Goal: Find specific page/section: Find specific page/section

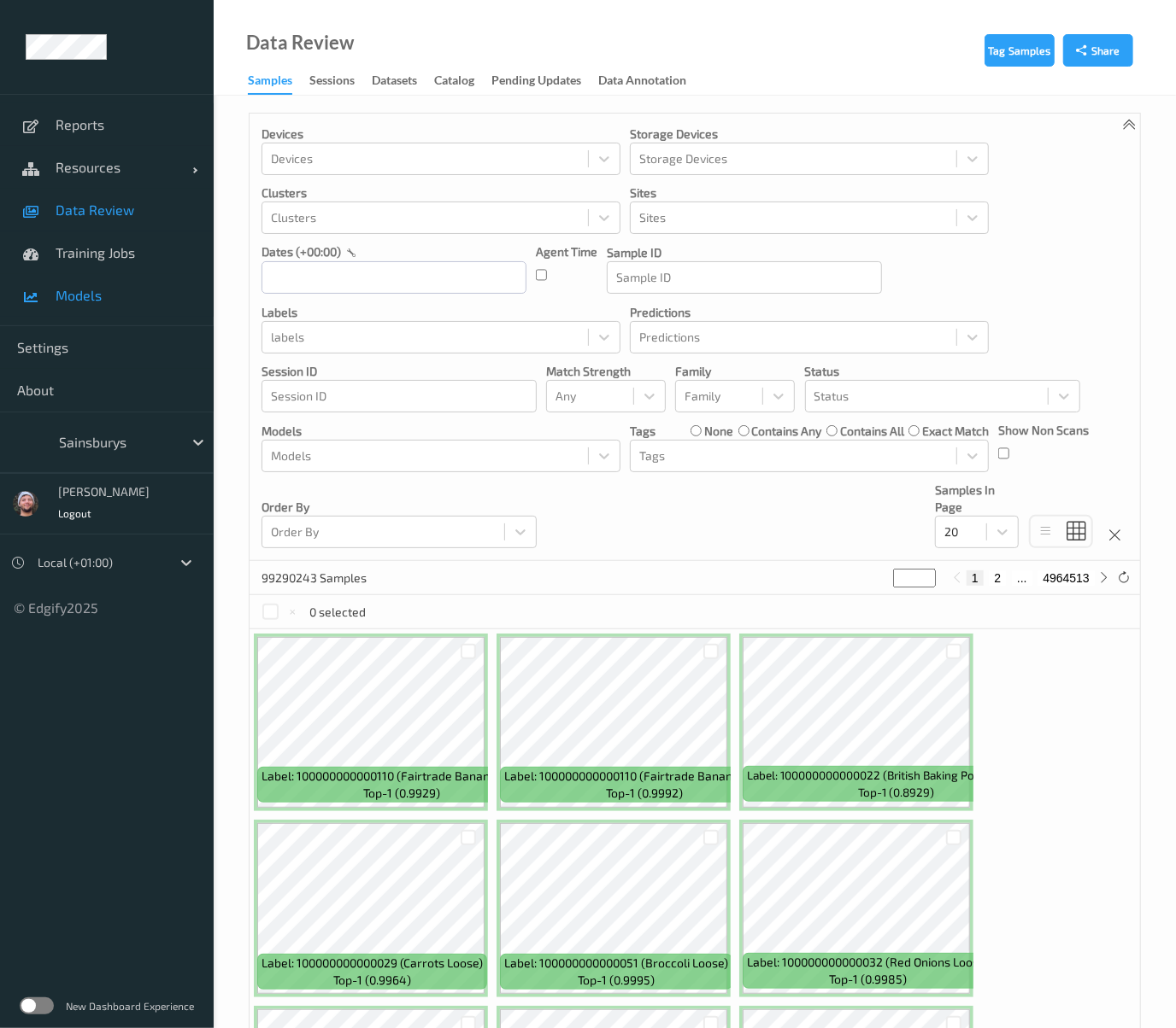
click at [93, 282] on link "Models" at bounding box center [107, 296] width 214 height 43
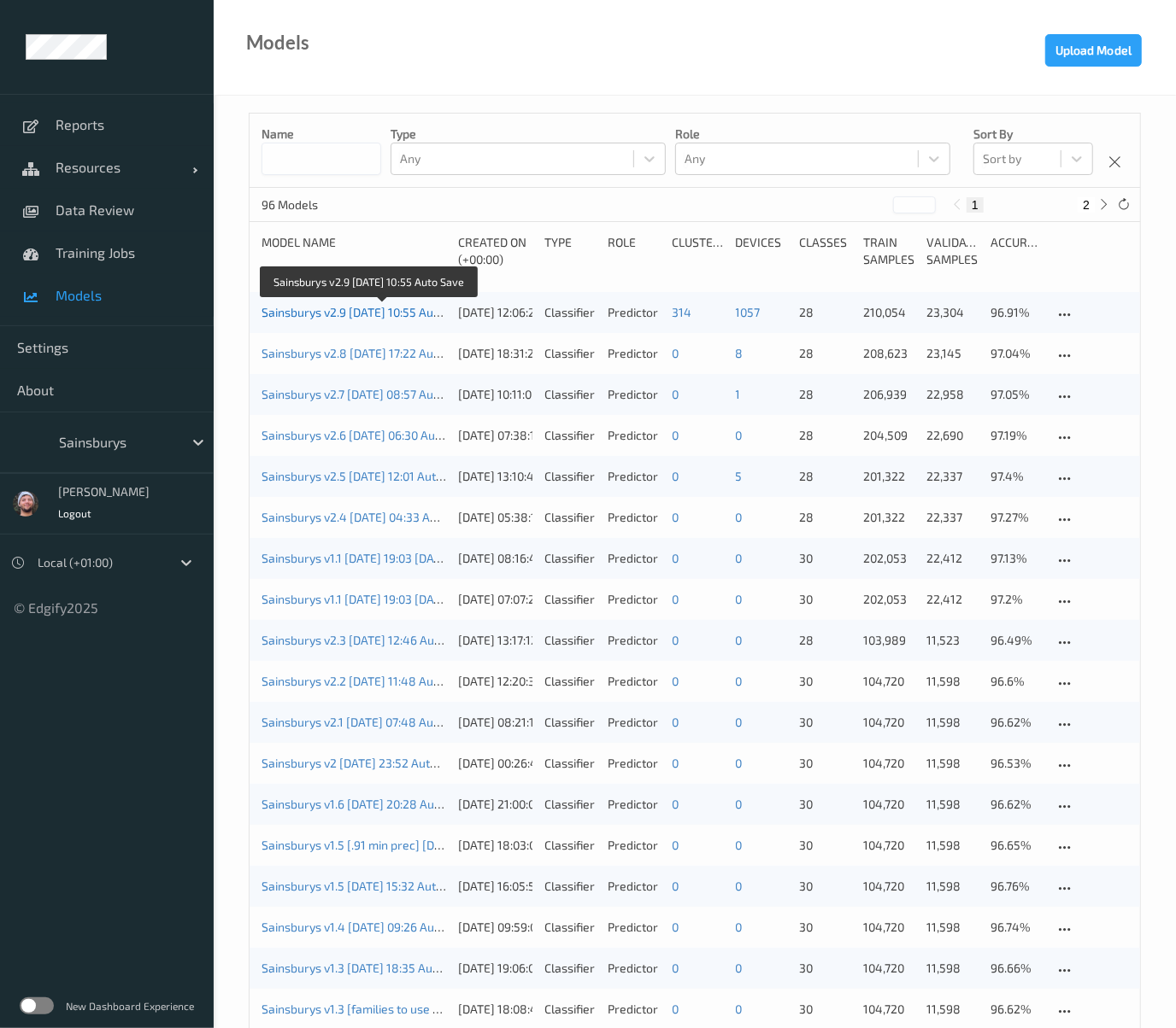
click at [328, 317] on link "Sainsburys v2.9 2025-08-04 10:55 Auto Save" at bounding box center [368, 312] width 212 height 15
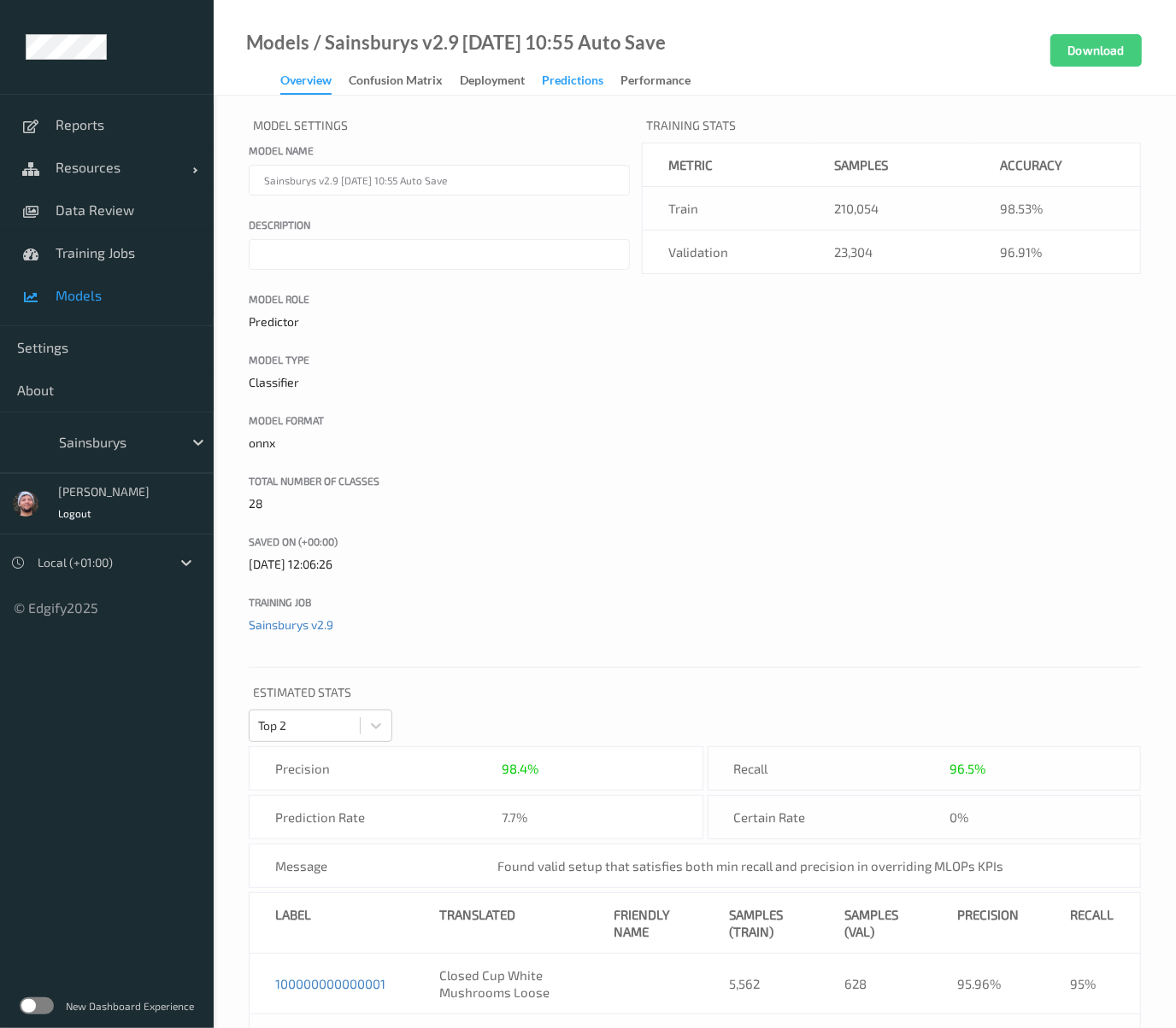
click at [582, 86] on div "Predictions" at bounding box center [572, 82] width 61 height 22
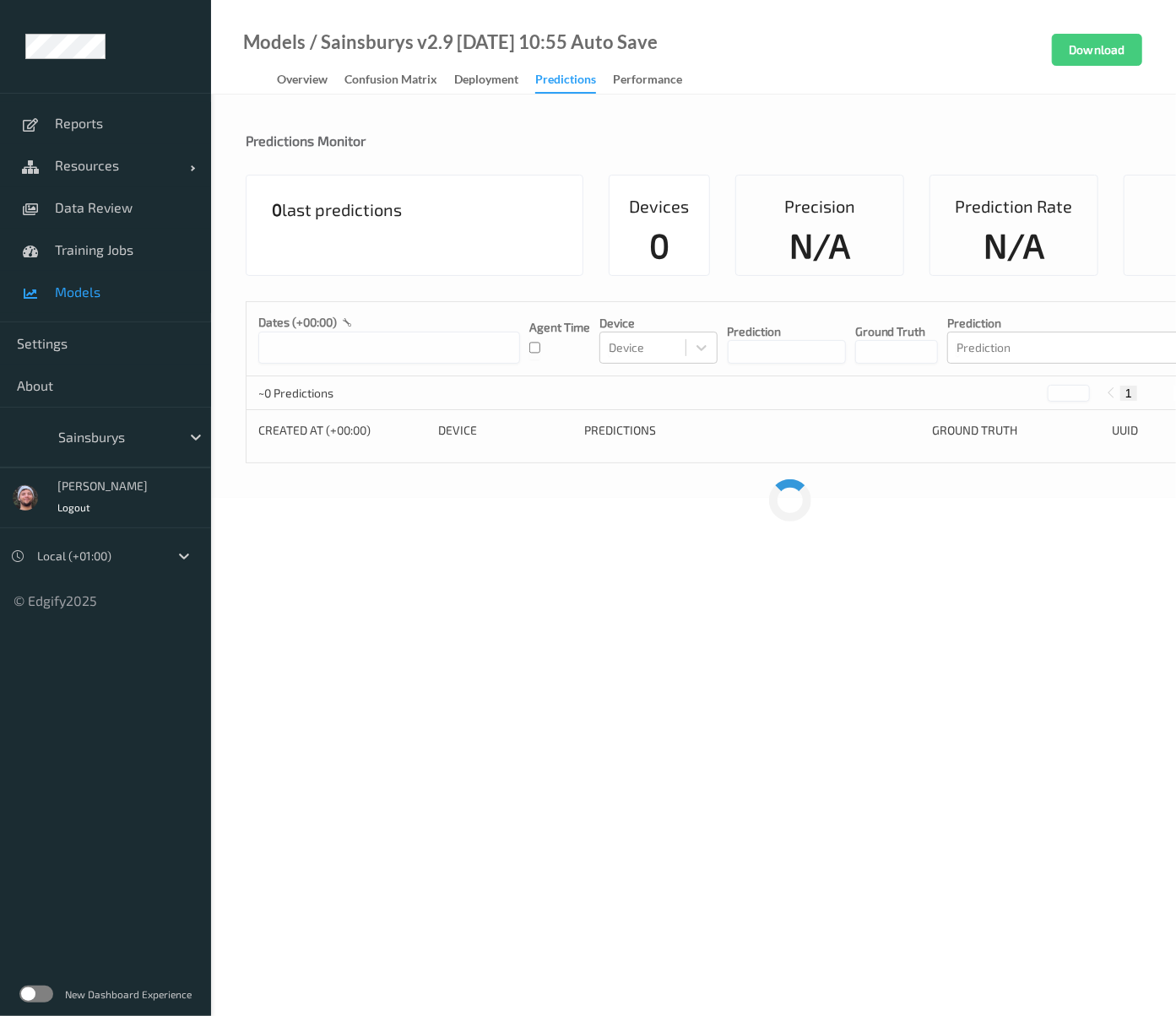
click at [358, 542] on body "Reports Resources Devices Clusters Sites Data Review Training Jobs Models Setti…" at bounding box center [588, 508] width 1176 height 1016
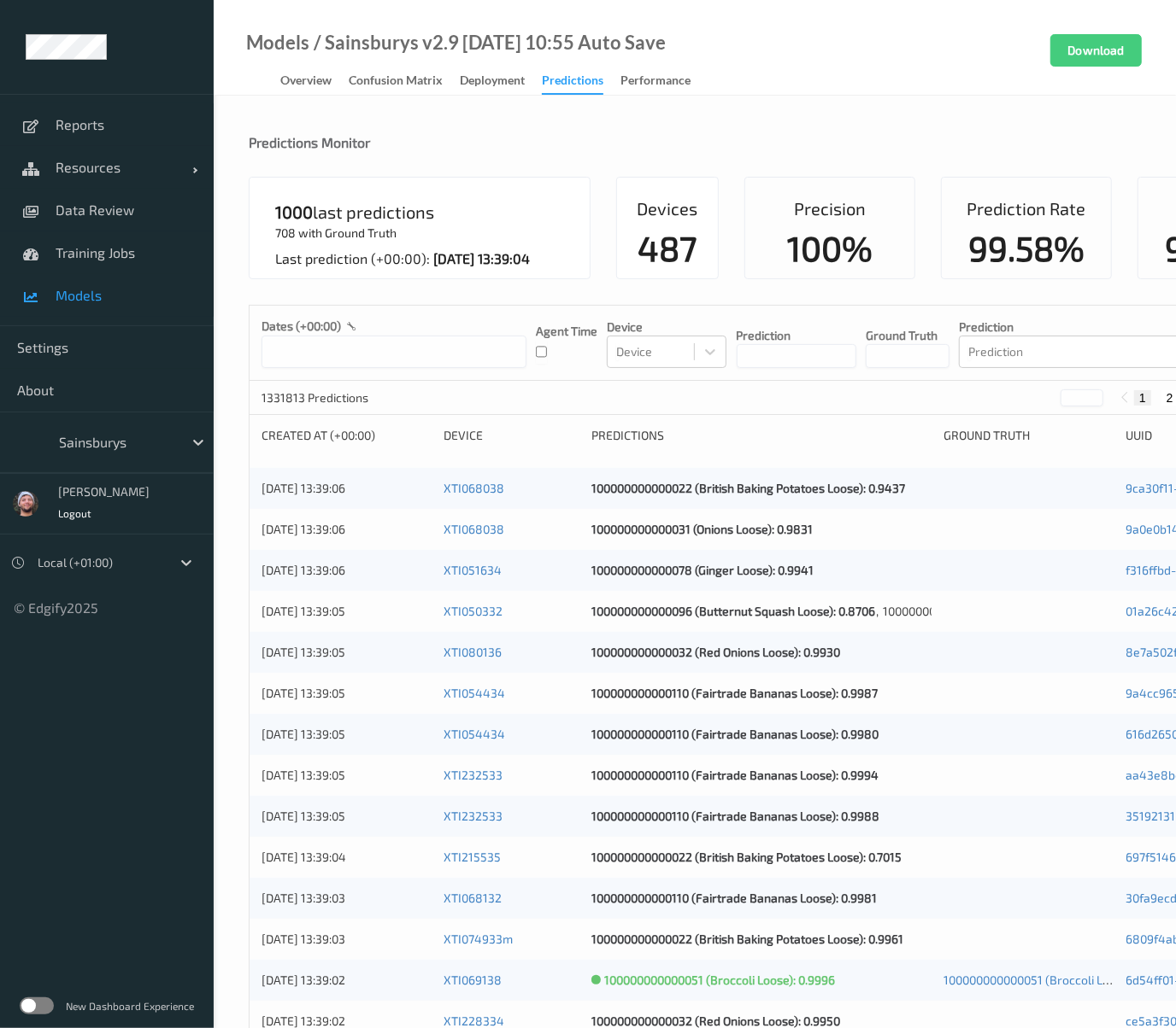
click at [507, 399] on div "1331813 Predictions * 1 2 ... 26637" at bounding box center [778, 398] width 1058 height 34
click at [521, 166] on div "Predictions Monitor" at bounding box center [778, 155] width 1060 height 43
click at [520, 146] on div "Predictions Monitor" at bounding box center [778, 142] width 1060 height 17
click at [140, 212] on span "Data Review" at bounding box center [125, 210] width 141 height 17
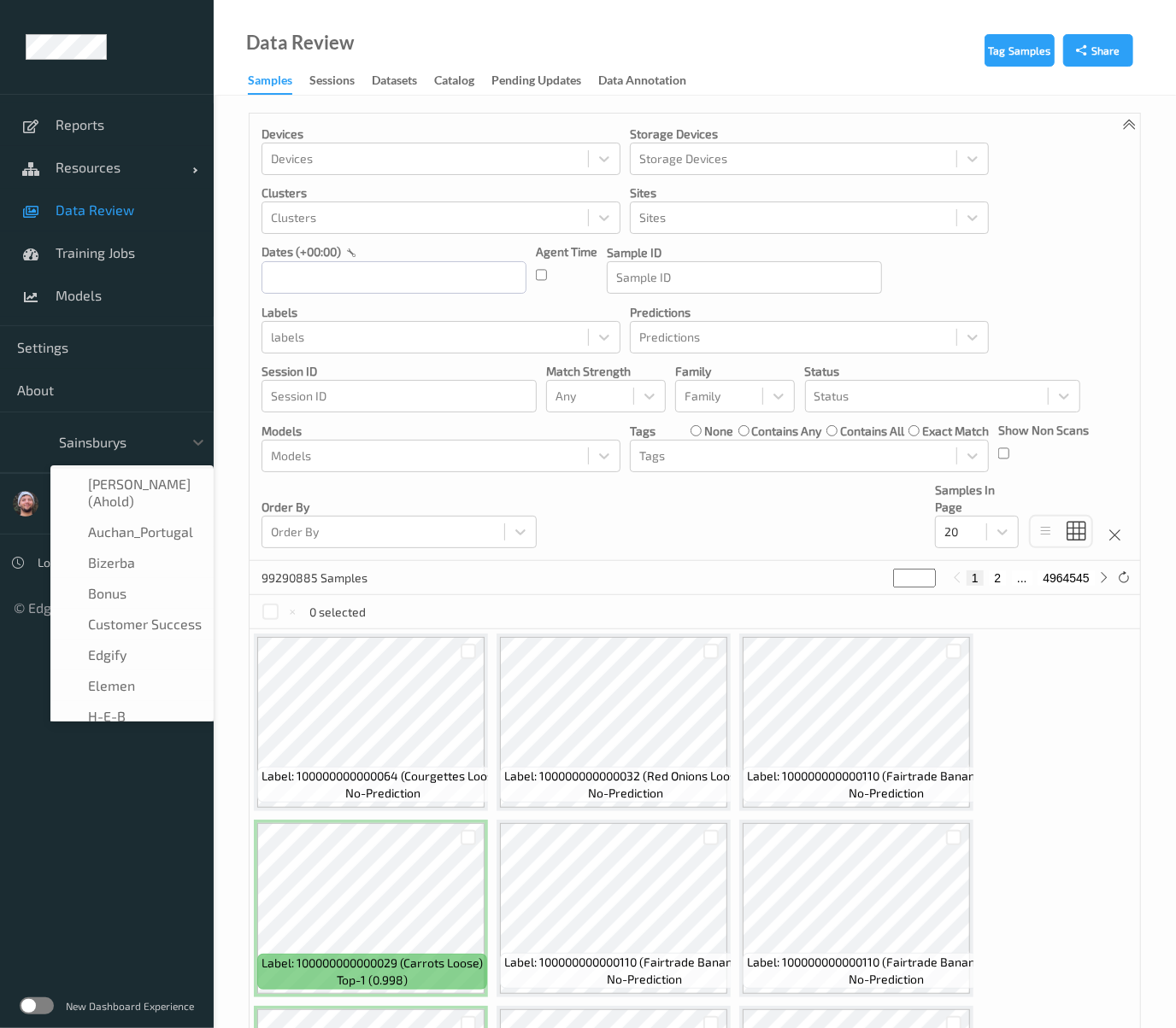
click at [102, 445] on div at bounding box center [116, 442] width 116 height 21
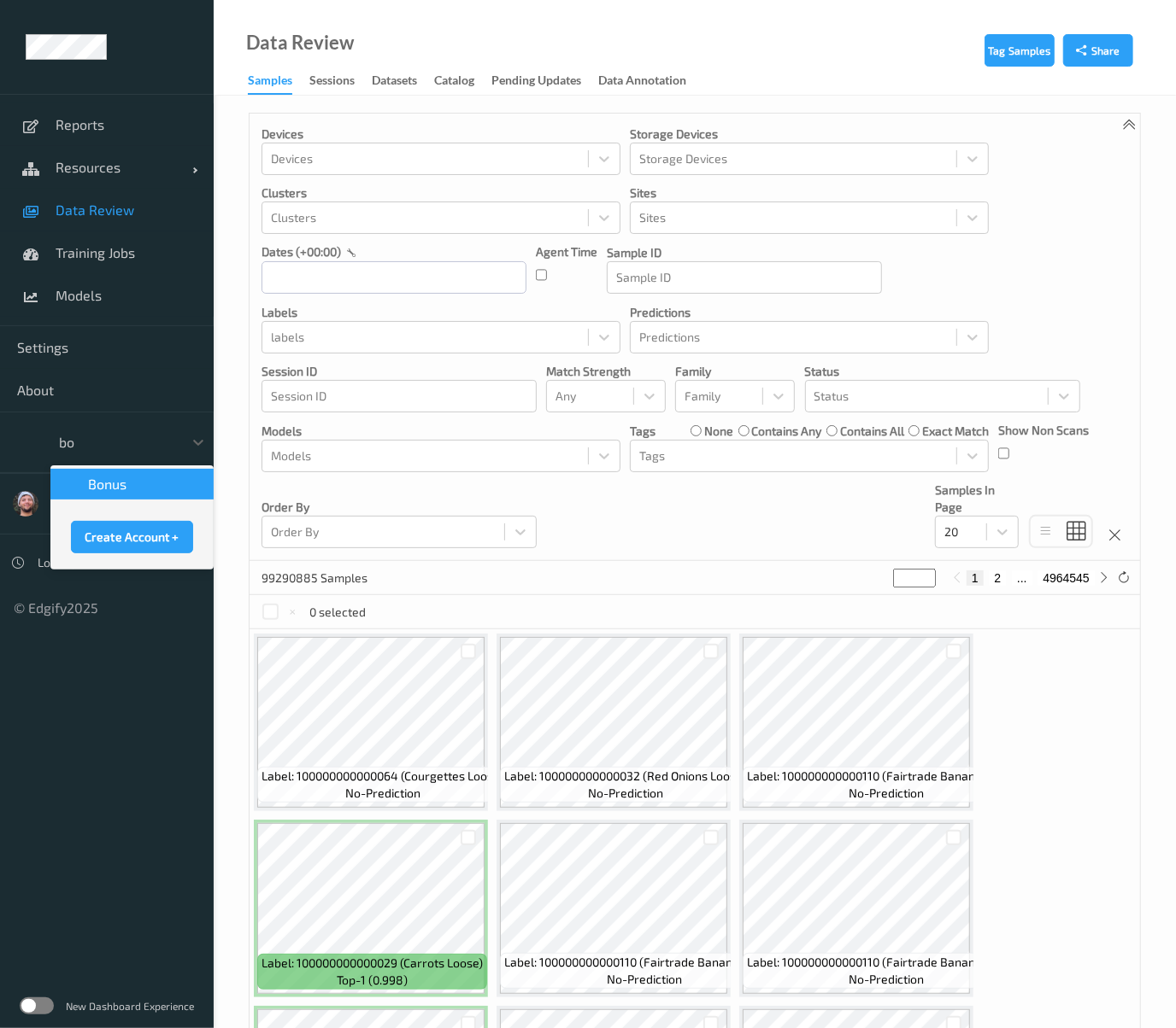
type input "bon"
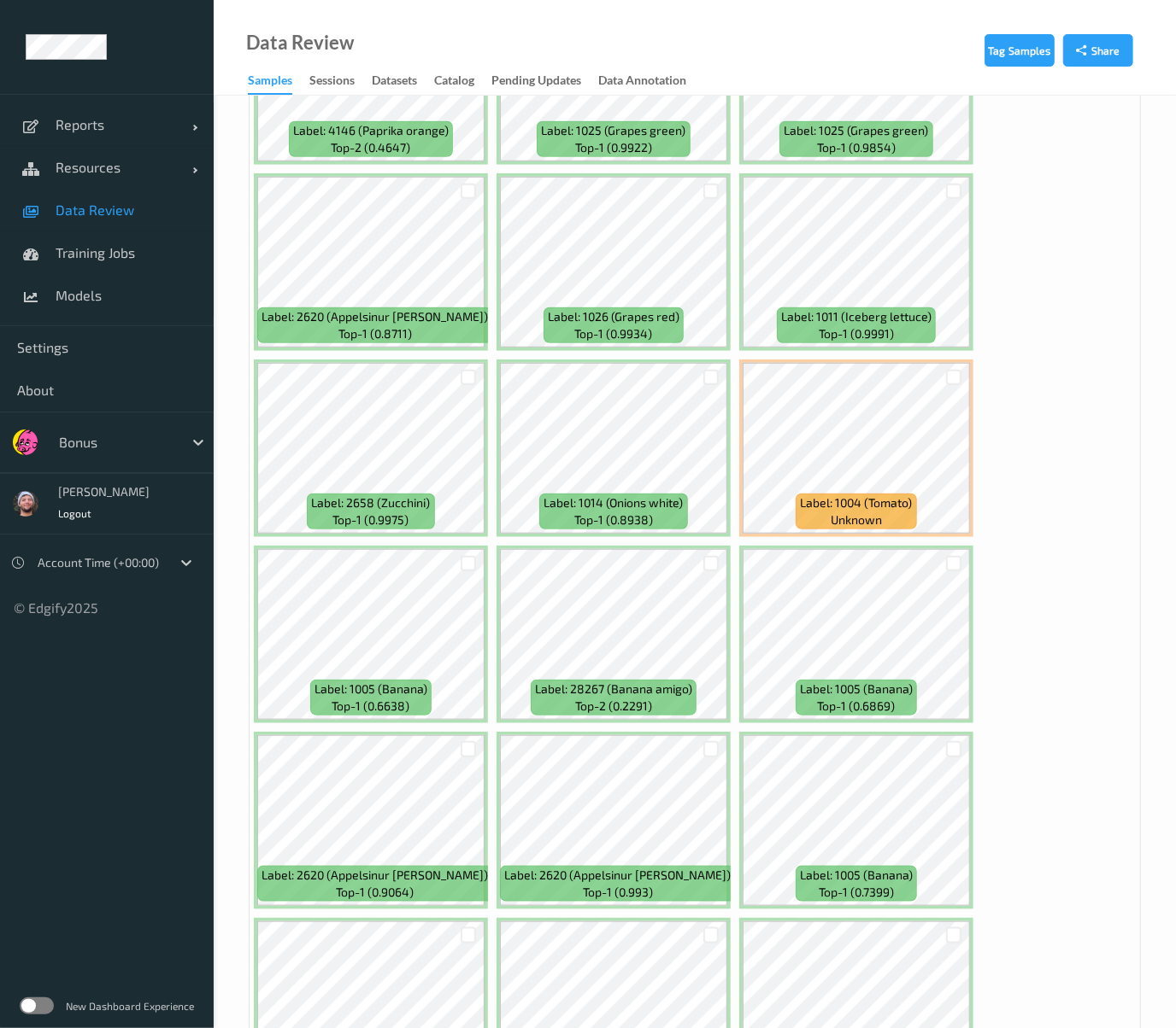
scroll to position [649, 0]
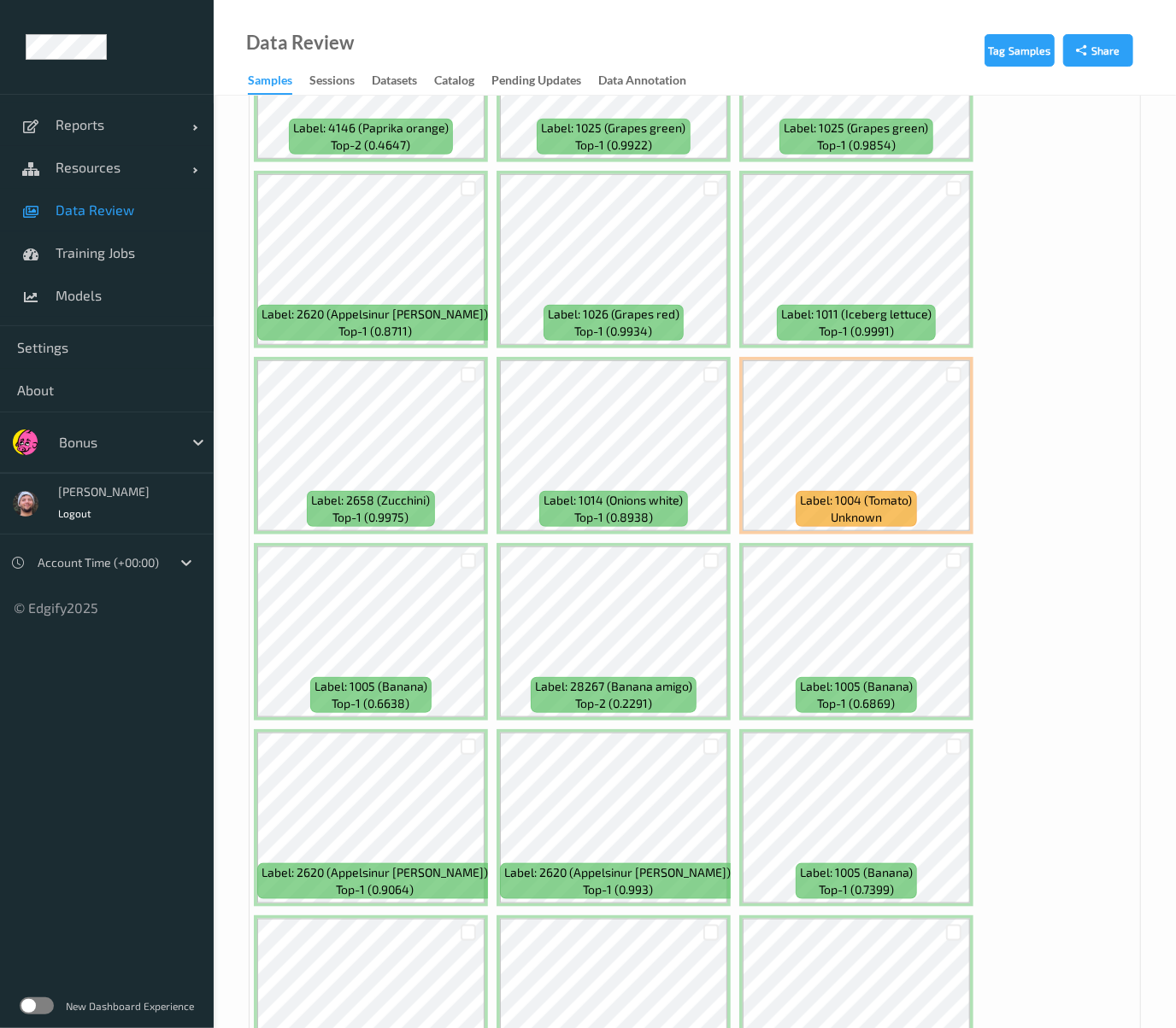
click at [1085, 548] on div "Label: 4146 (Paprika orange) top-2 (0.4647) Label: 1025 (Grapes green) top-1 (0…" at bounding box center [695, 631] width 890 height 1303
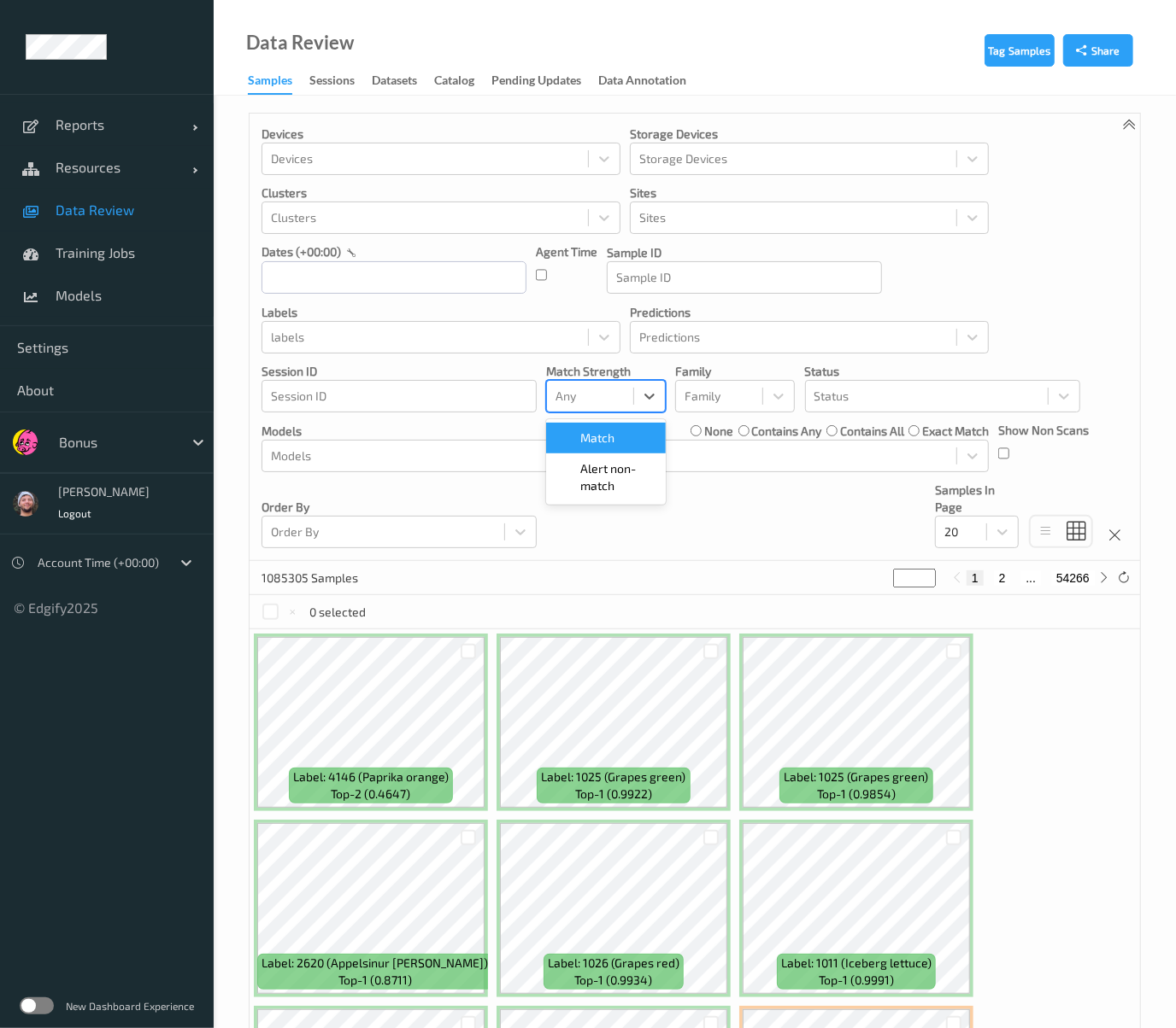
click at [582, 398] on div at bounding box center [590, 397] width 69 height 21
click at [598, 465] on span "Alert non-match" at bounding box center [618, 478] width 75 height 34
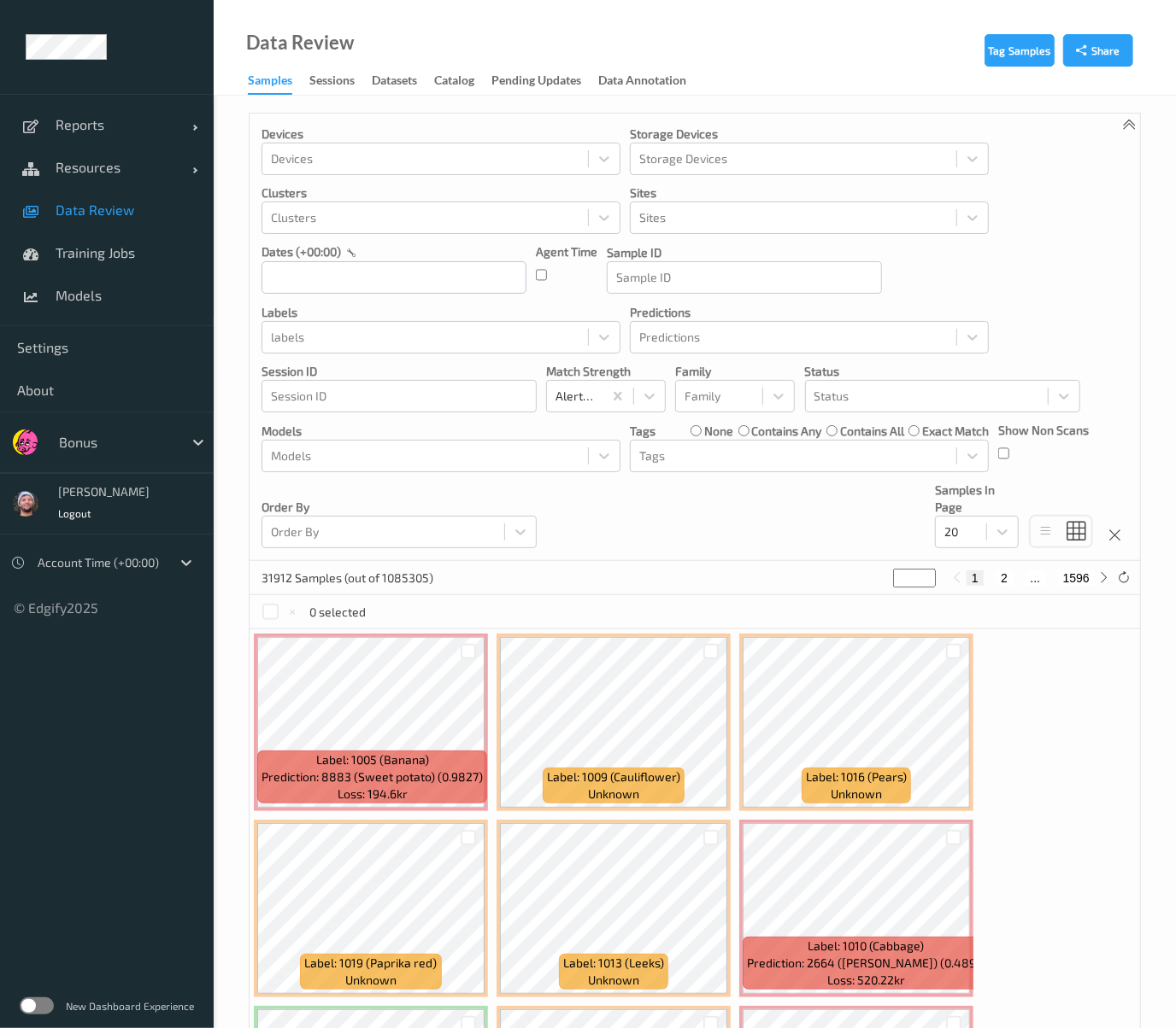
click at [867, 540] on div "Devices Devices Storage Devices Storage Devices Clusters Clusters Sites Sites d…" at bounding box center [695, 337] width 890 height 448
click at [396, 287] on input "text" at bounding box center [393, 278] width 265 height 33
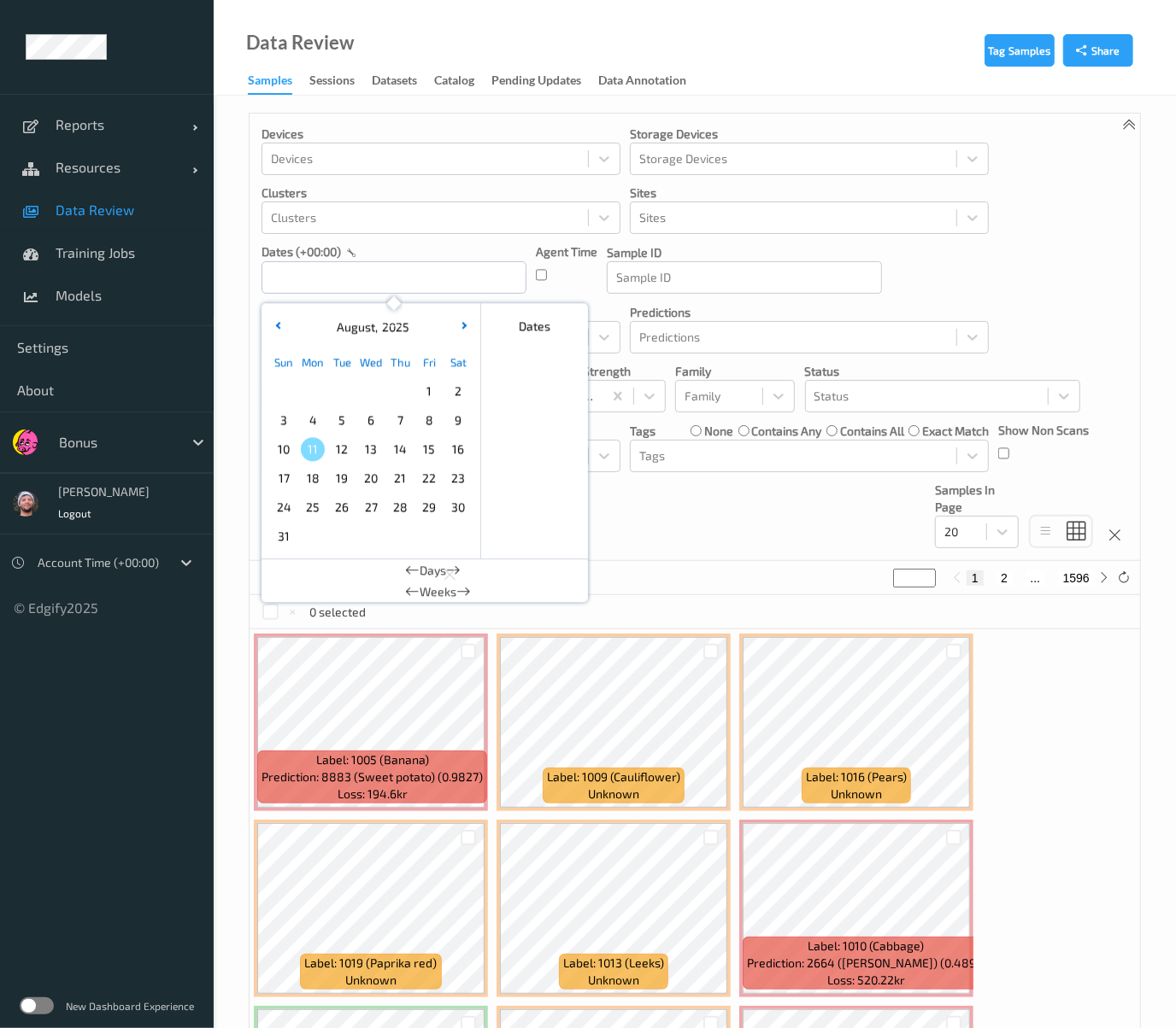
click at [310, 442] on span "11" at bounding box center [313, 449] width 24 height 24
type input "11/08/2025 00:00 -> 11/08/2025 23:59"
click at [813, 562] on div "21 Samples (out of 1085305) * 1 2" at bounding box center [695, 579] width 890 height 34
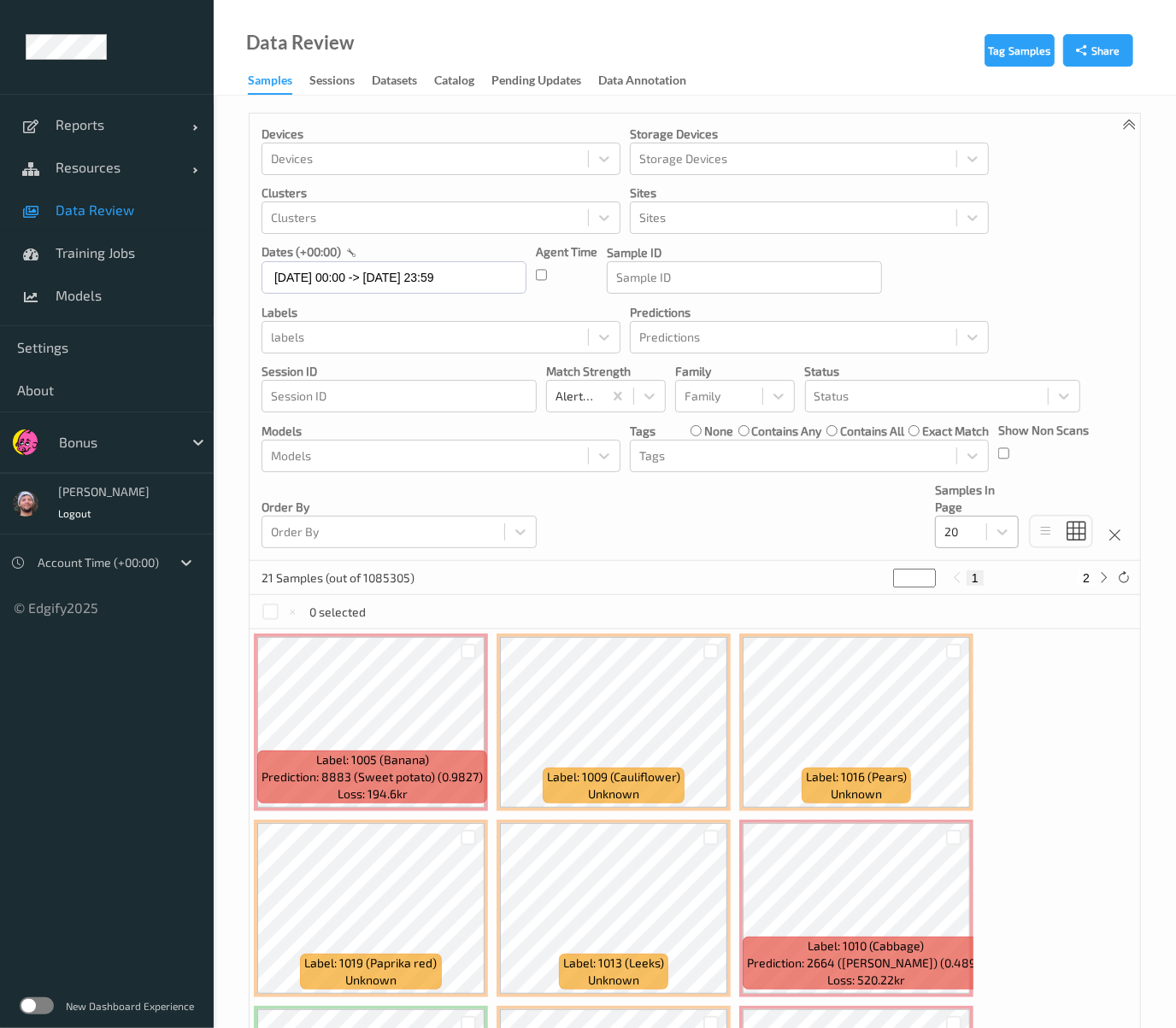
click at [964, 530] on div at bounding box center [960, 532] width 34 height 21
click at [854, 402] on div at bounding box center [927, 397] width 224 height 21
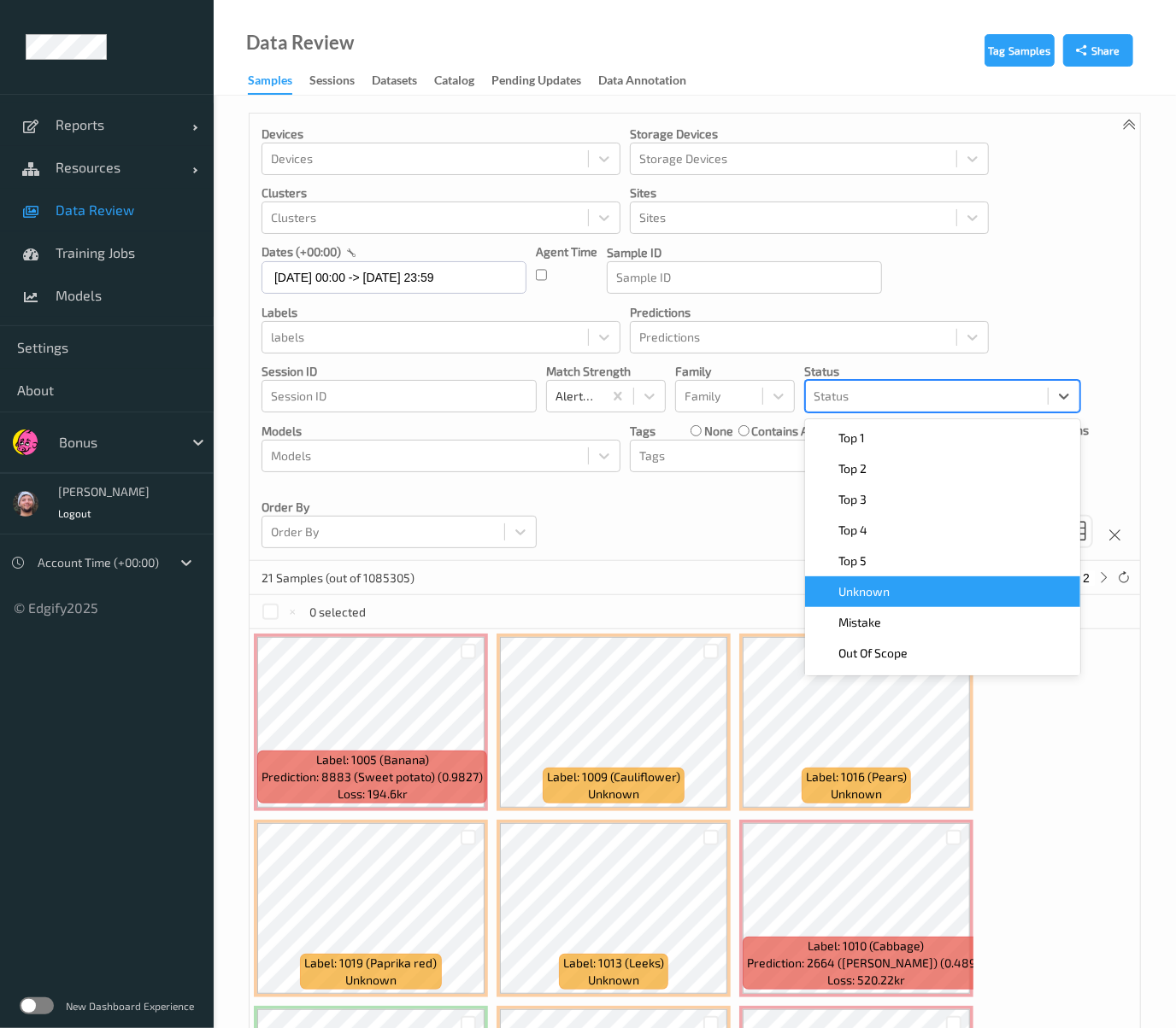
click at [886, 583] on span "Unknown" at bounding box center [865, 592] width 51 height 17
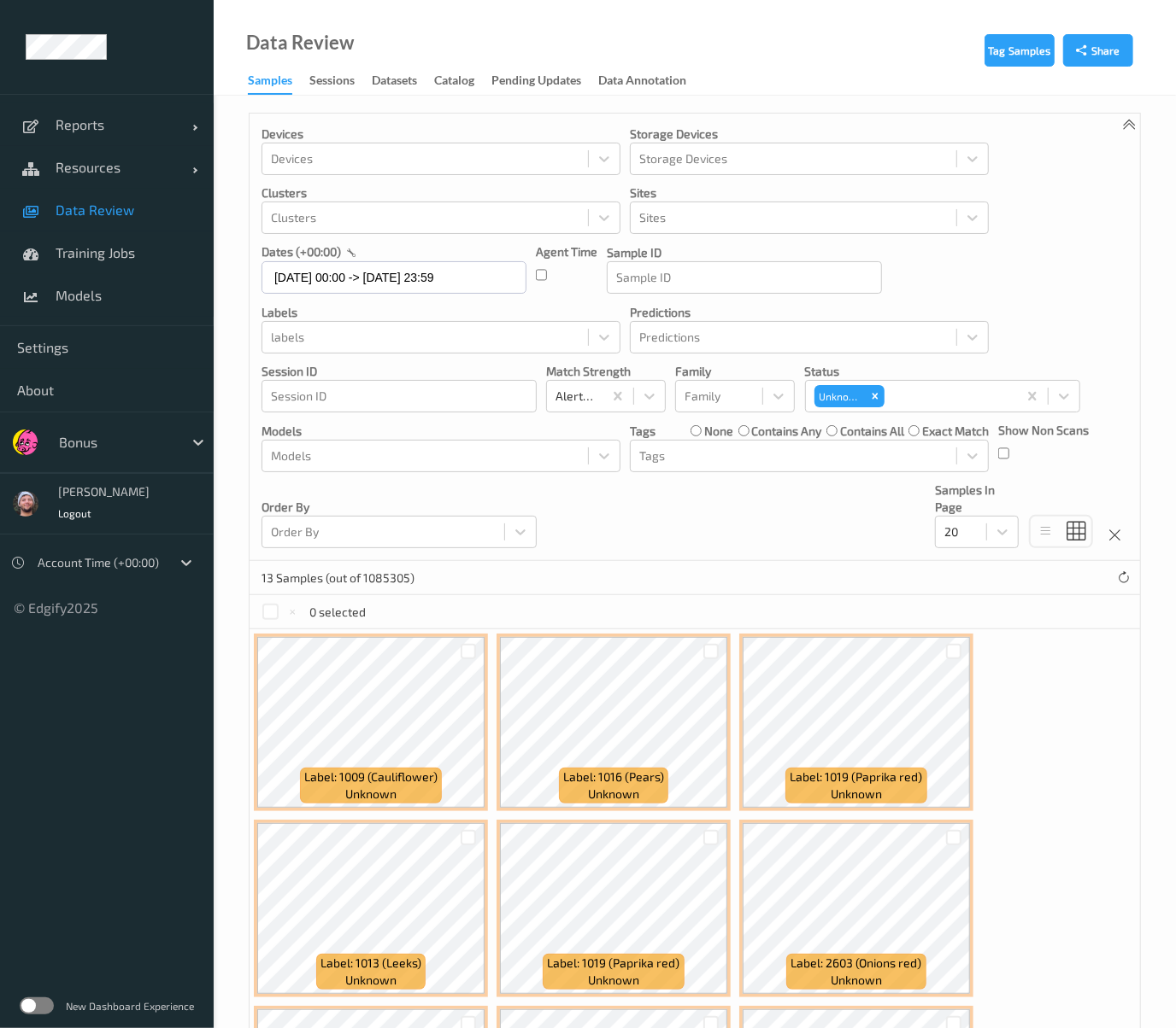
click at [640, 591] on div "13 Samples (out of 1085305)" at bounding box center [695, 579] width 890 height 34
click at [644, 570] on div "13 Samples (out of 1085305)" at bounding box center [695, 579] width 890 height 34
click at [770, 501] on div "Devices Devices Storage Devices Storage Devices Clusters Clusters Sites Sites d…" at bounding box center [695, 337] width 890 height 448
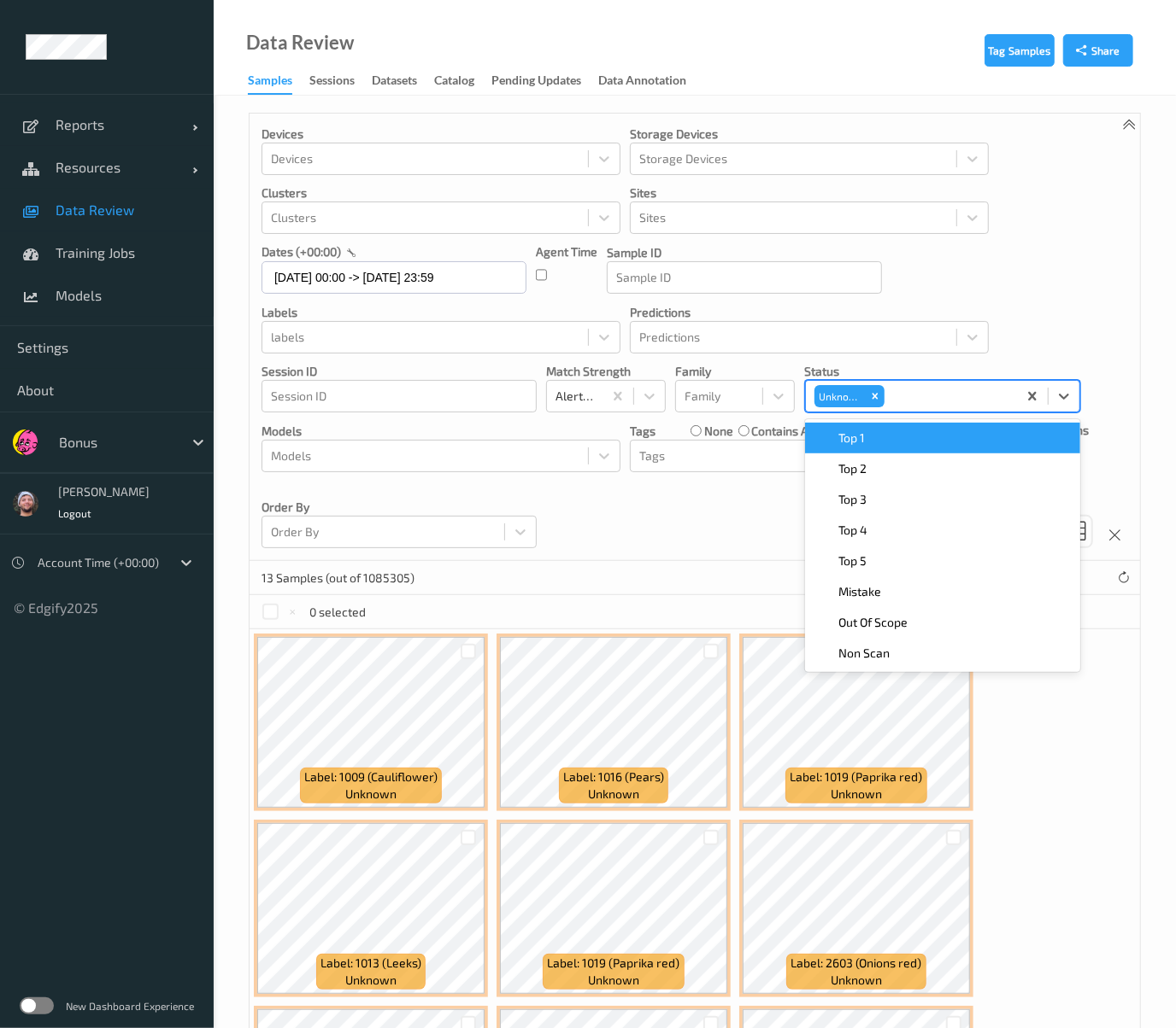
click at [885, 394] on div "Unknown" at bounding box center [911, 397] width 211 height 29
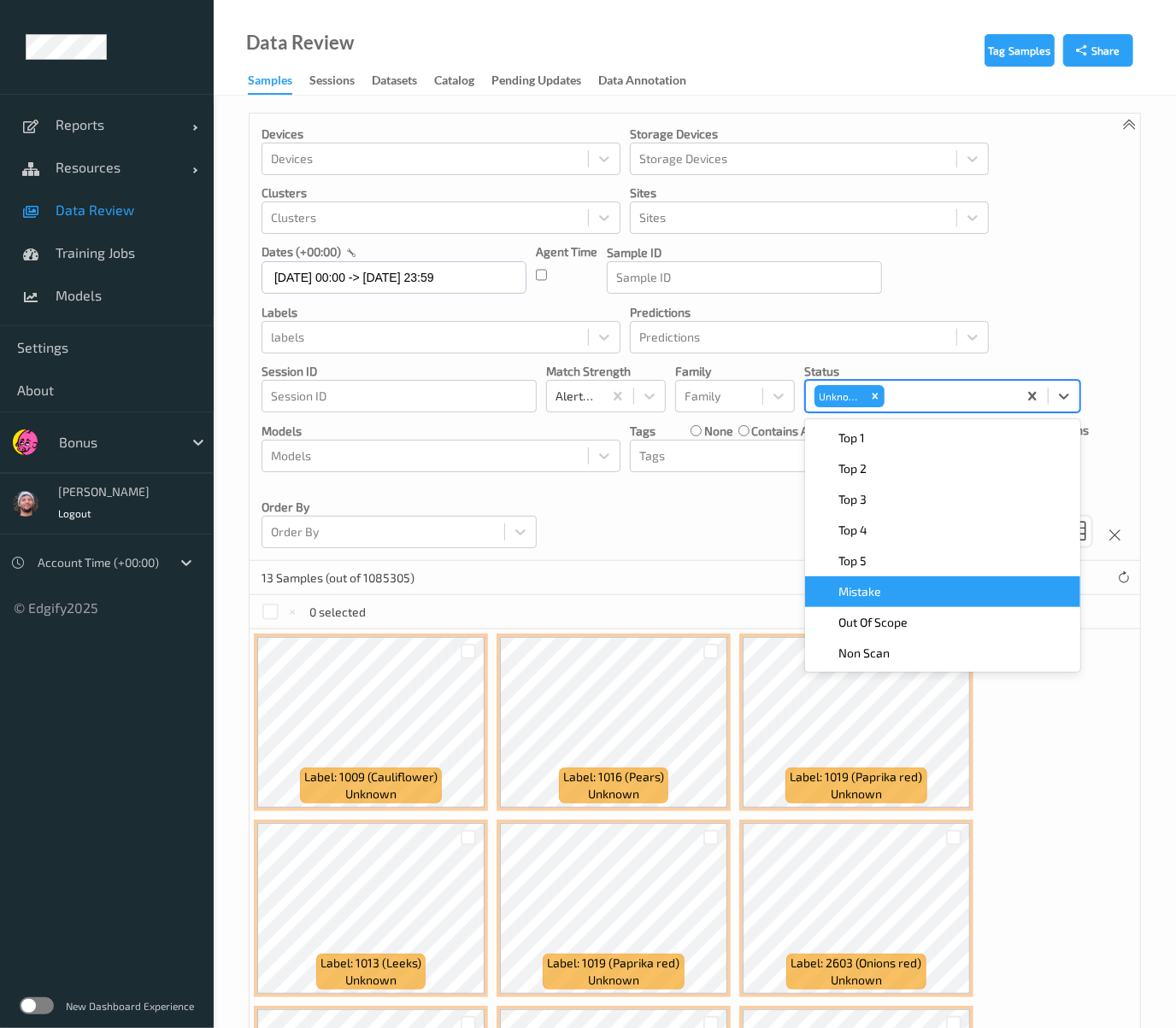
click at [872, 586] on span "Mistake" at bounding box center [861, 592] width 43 height 17
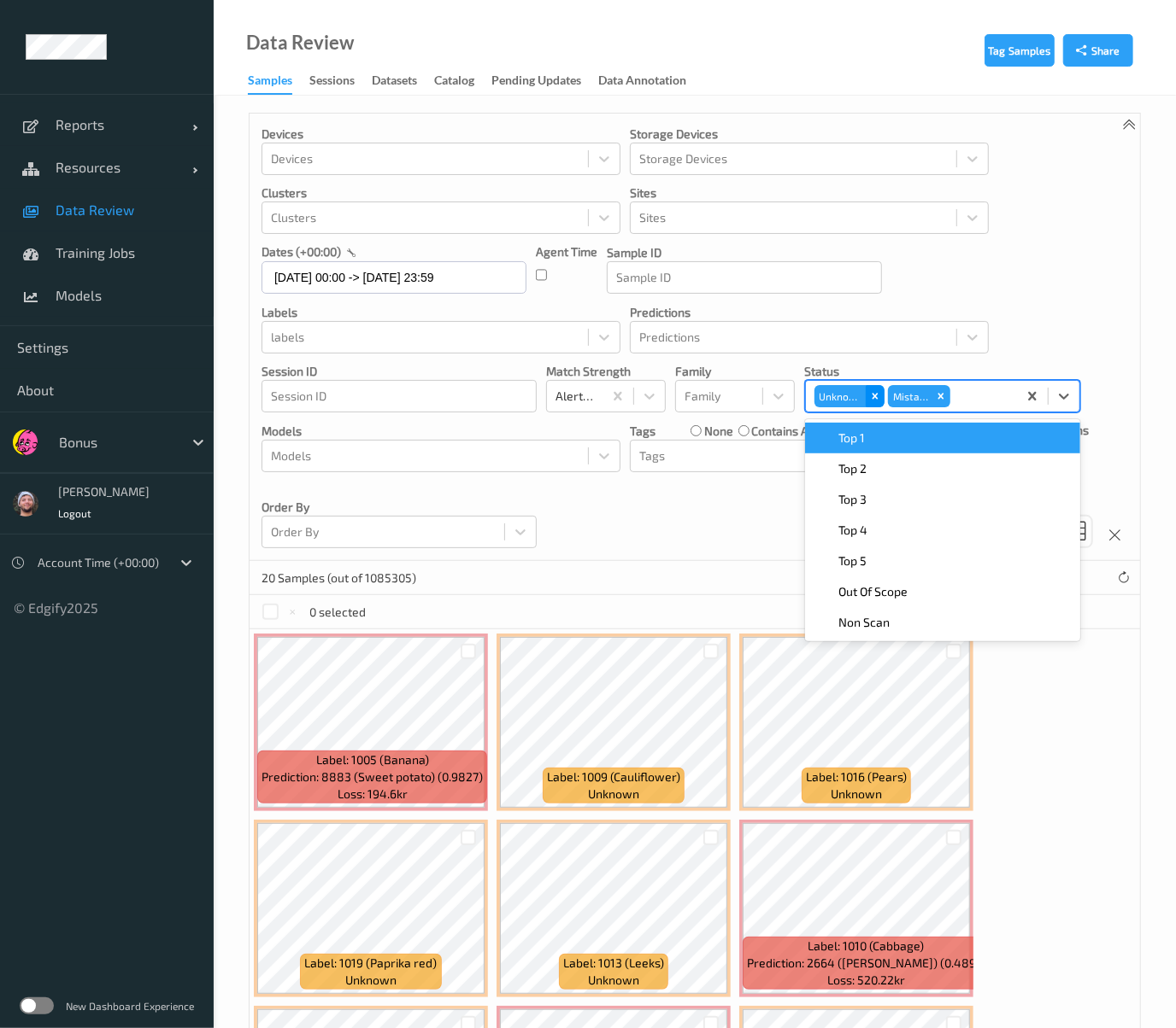
click at [874, 402] on div "Remove Unknown" at bounding box center [875, 397] width 19 height 22
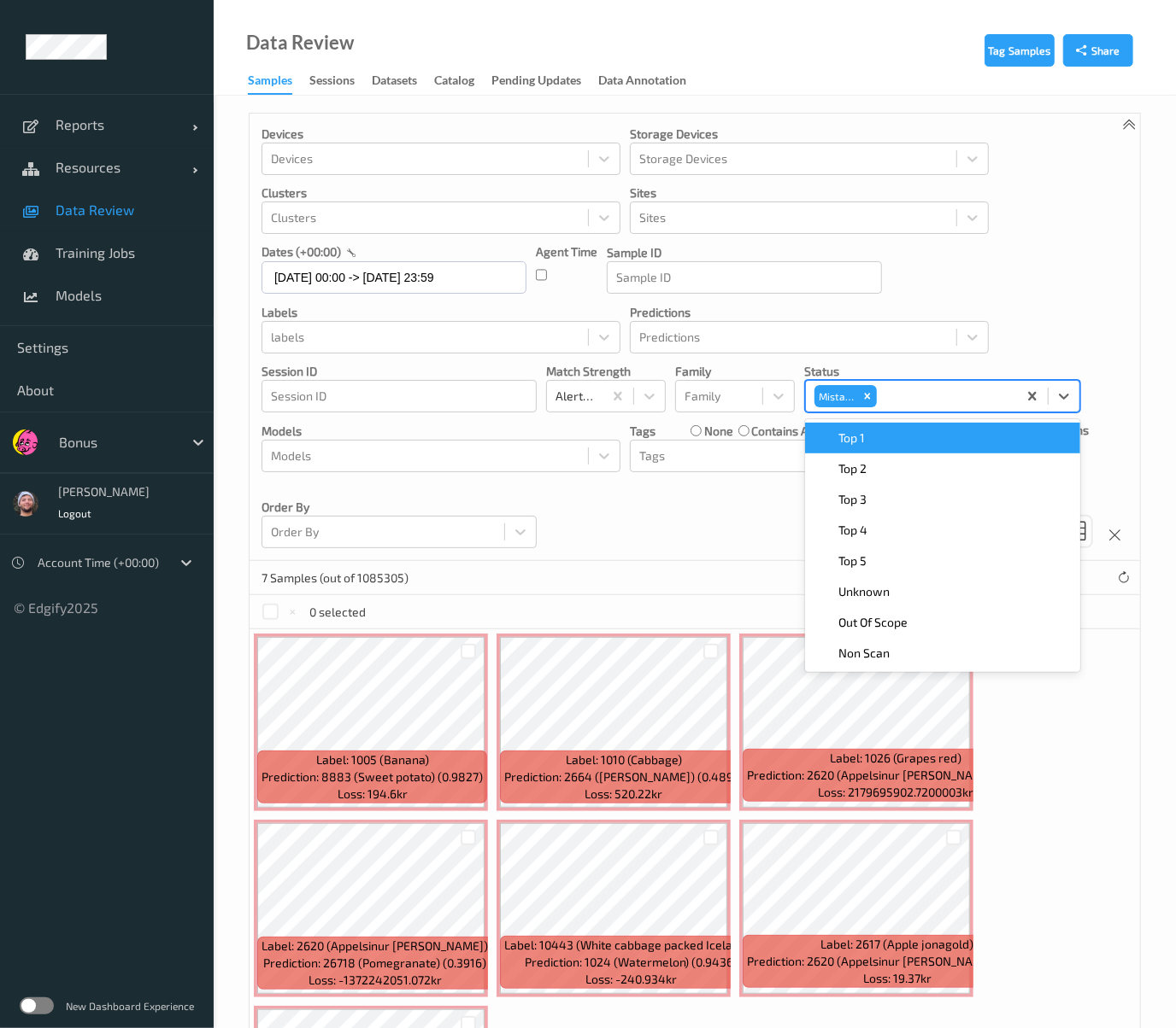
scroll to position [226, 0]
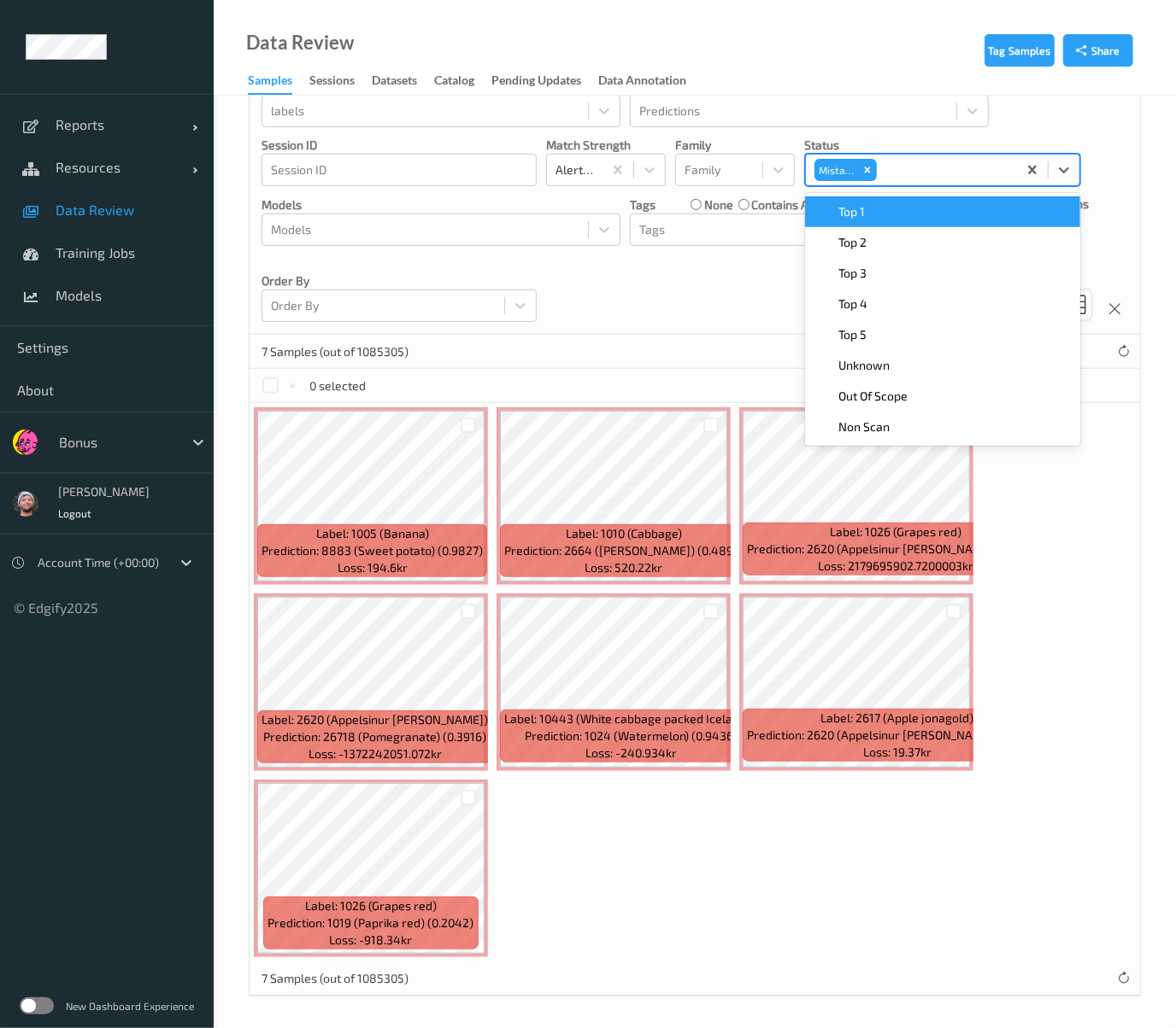
click at [682, 845] on div "Label: 1005 (Banana) Prediction: 8883 (Sweet potato) (0.9827) Loss: 194.6kr Lab…" at bounding box center [695, 682] width 890 height 559
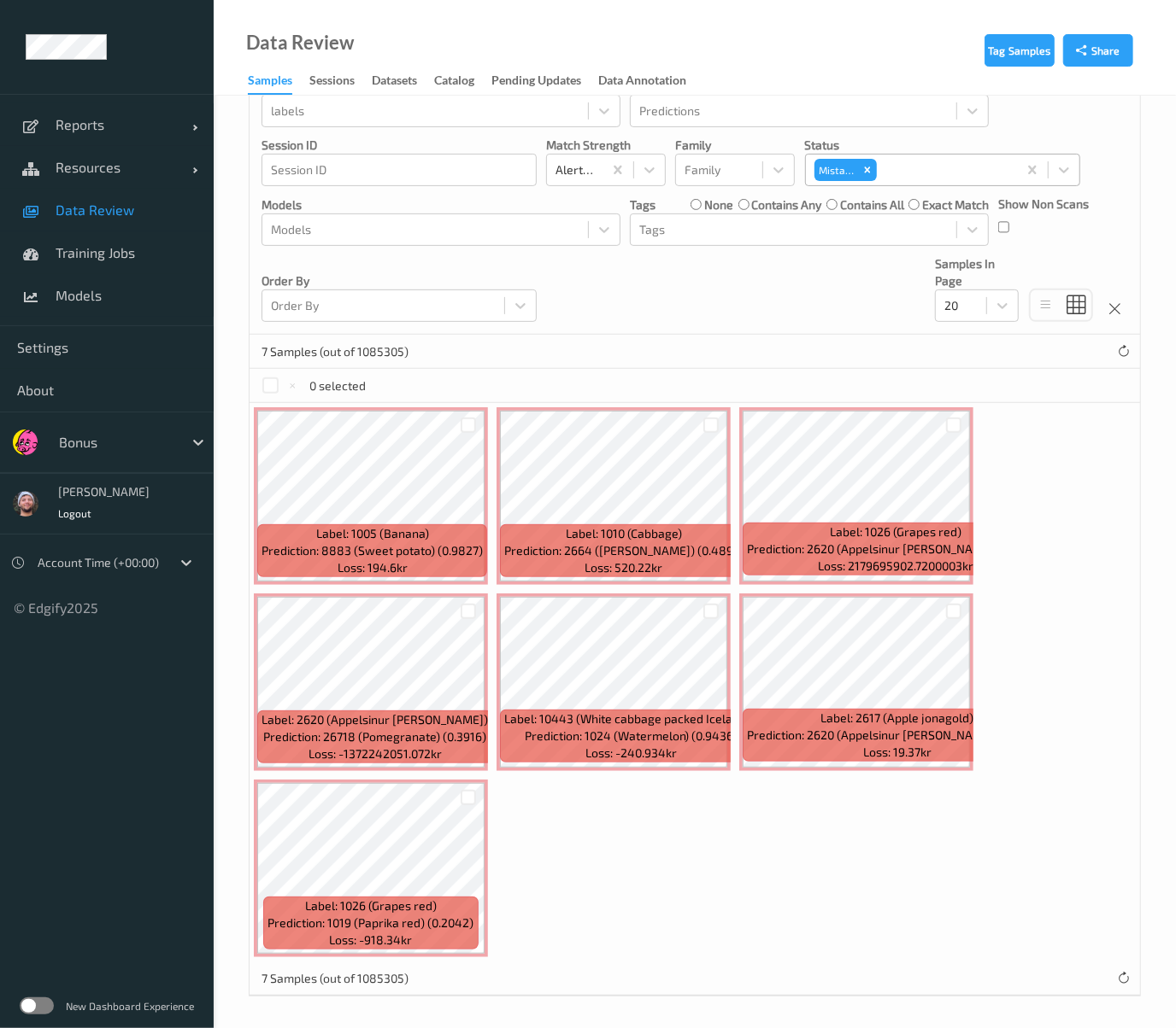
click at [921, 329] on div "Devices Devices Storage Devices Storage Devices Clusters Clusters Sites Sites d…" at bounding box center [695, 110] width 890 height 448
click at [268, 386] on div at bounding box center [270, 386] width 16 height 16
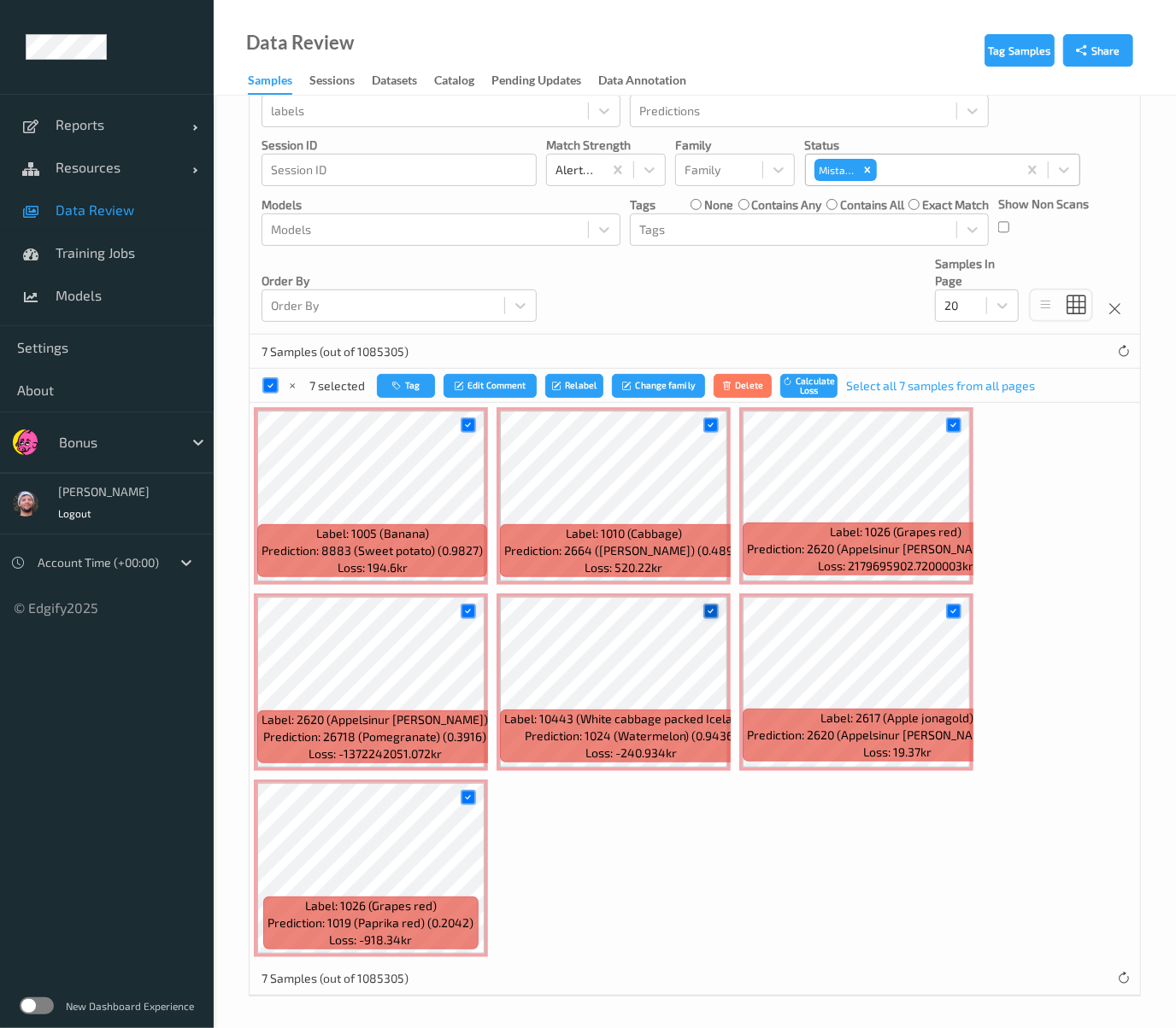
click at [713, 605] on icon at bounding box center [710, 611] width 11 height 11
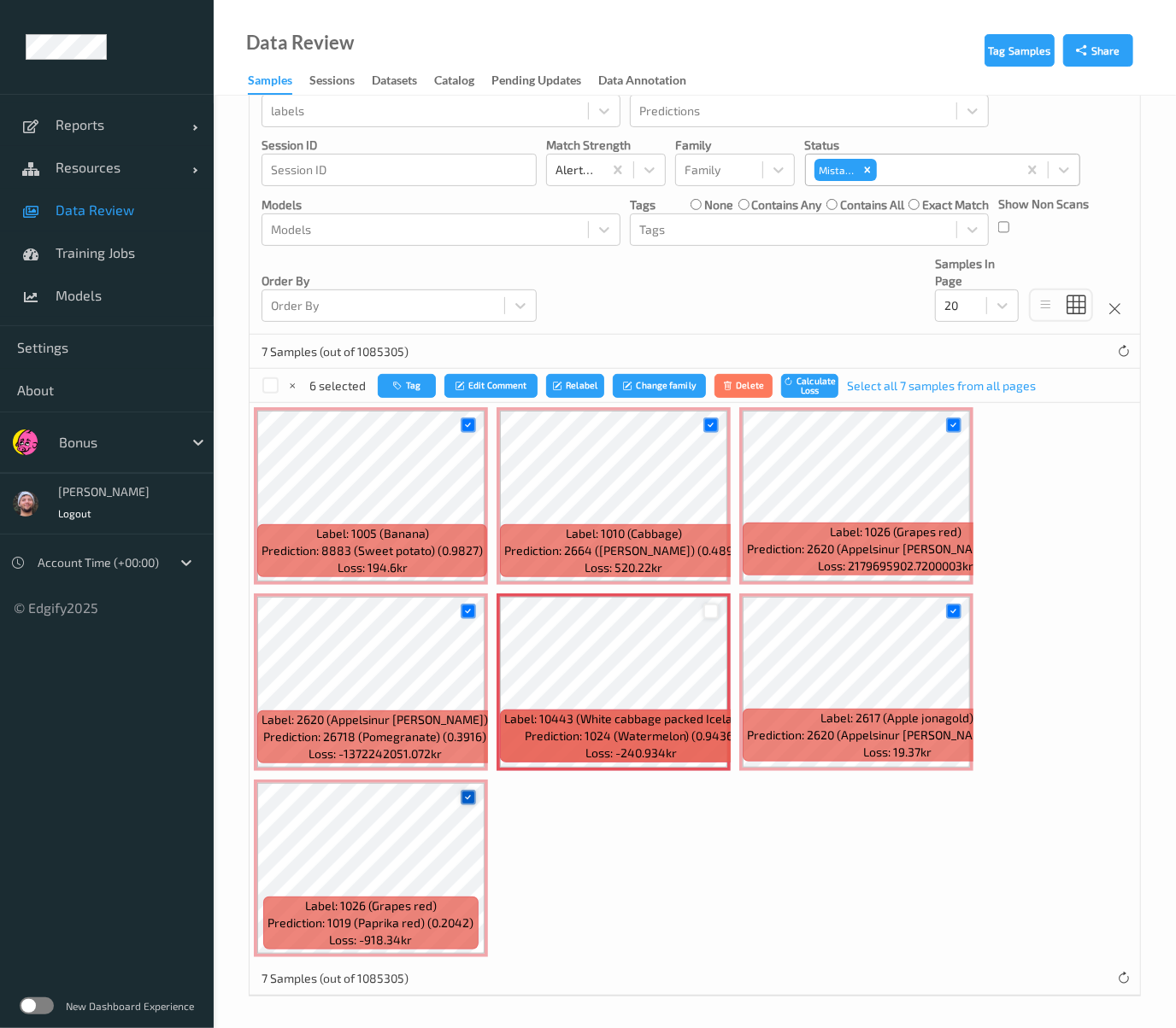
click at [469, 799] on icon at bounding box center [468, 797] width 11 height 11
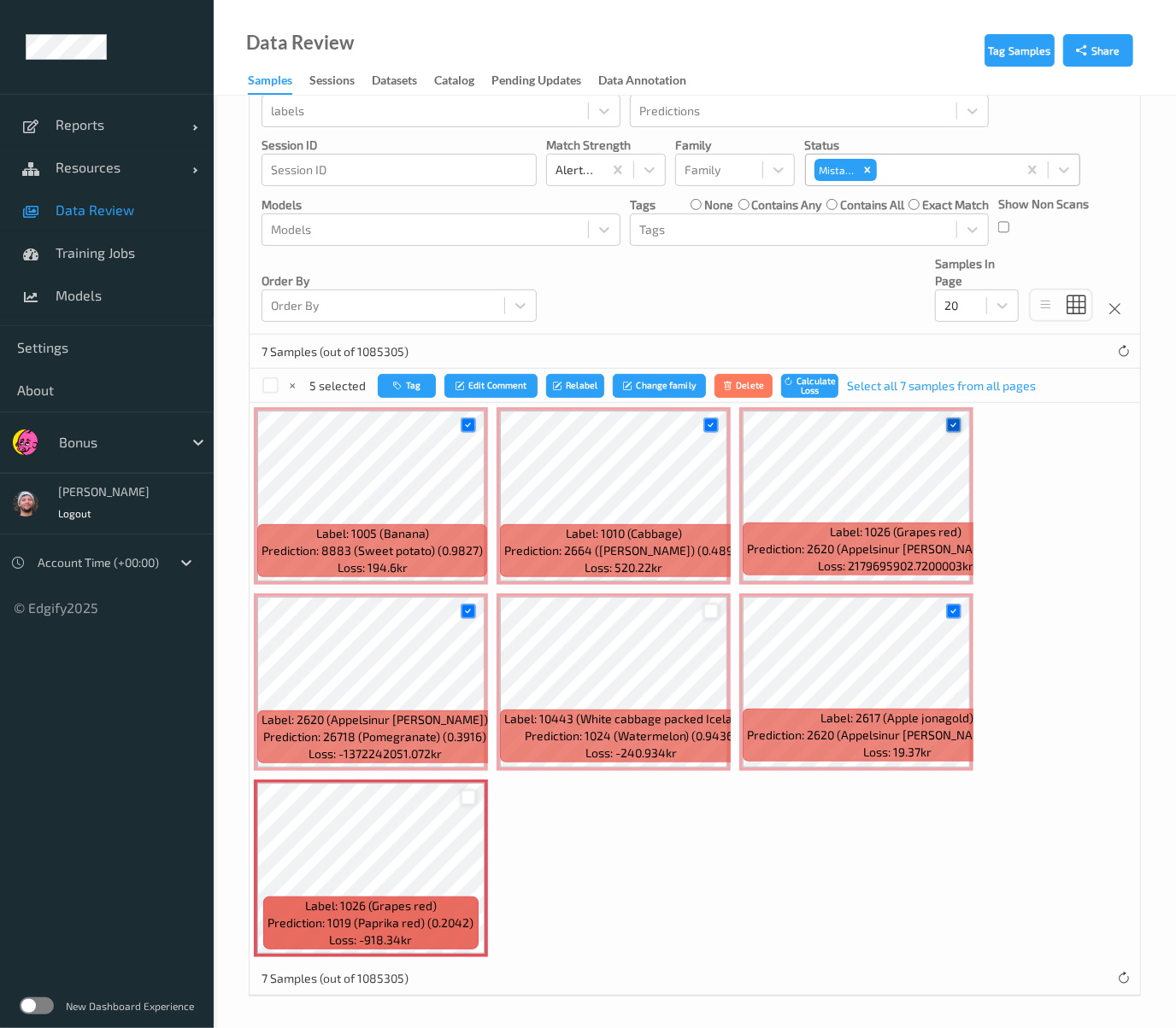
click at [946, 419] on div at bounding box center [953, 425] width 16 height 16
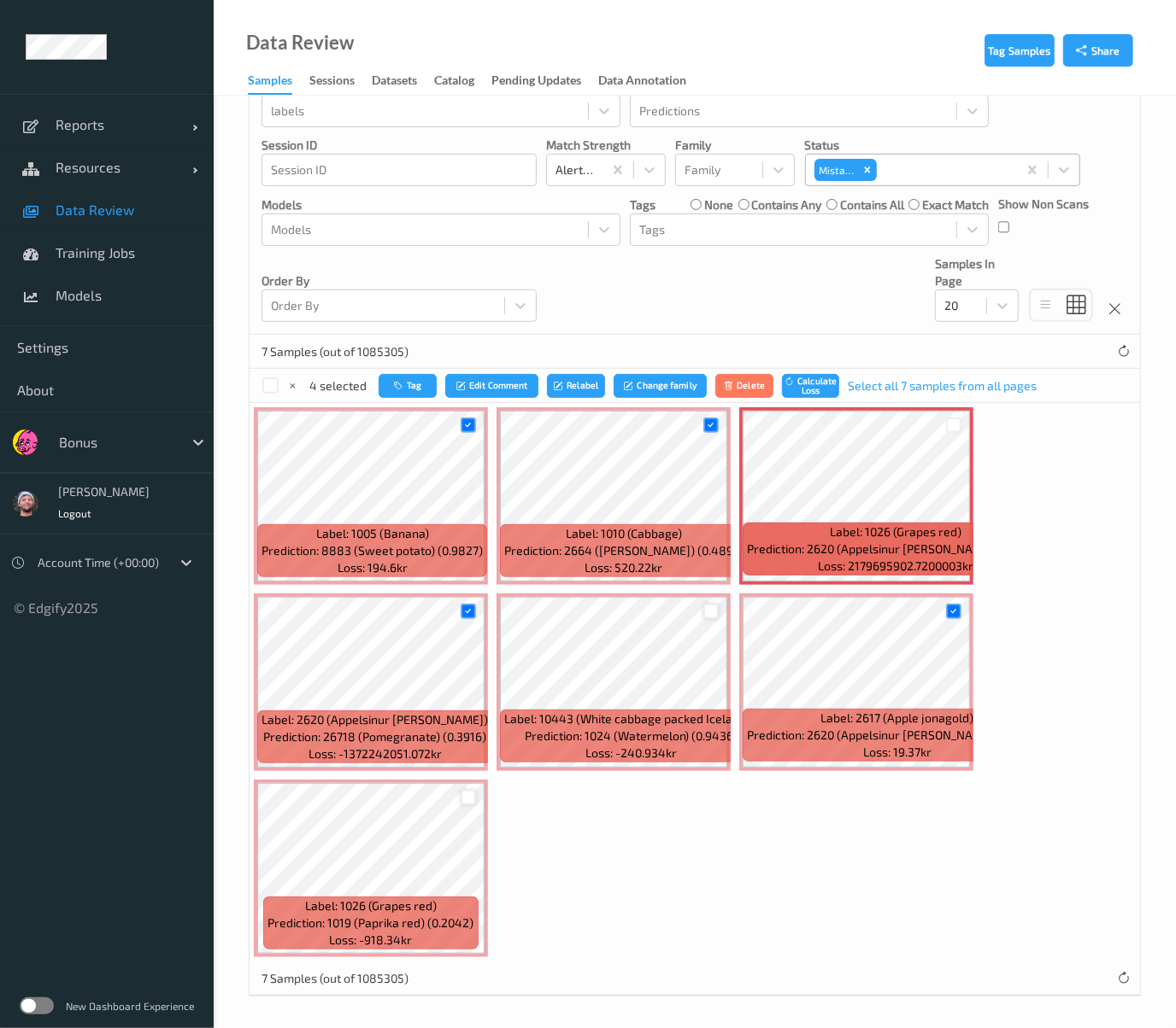
click at [841, 266] on div "Devices Devices Storage Devices Storage Devices Clusters Clusters Sites Sites d…" at bounding box center [695, 110] width 890 height 448
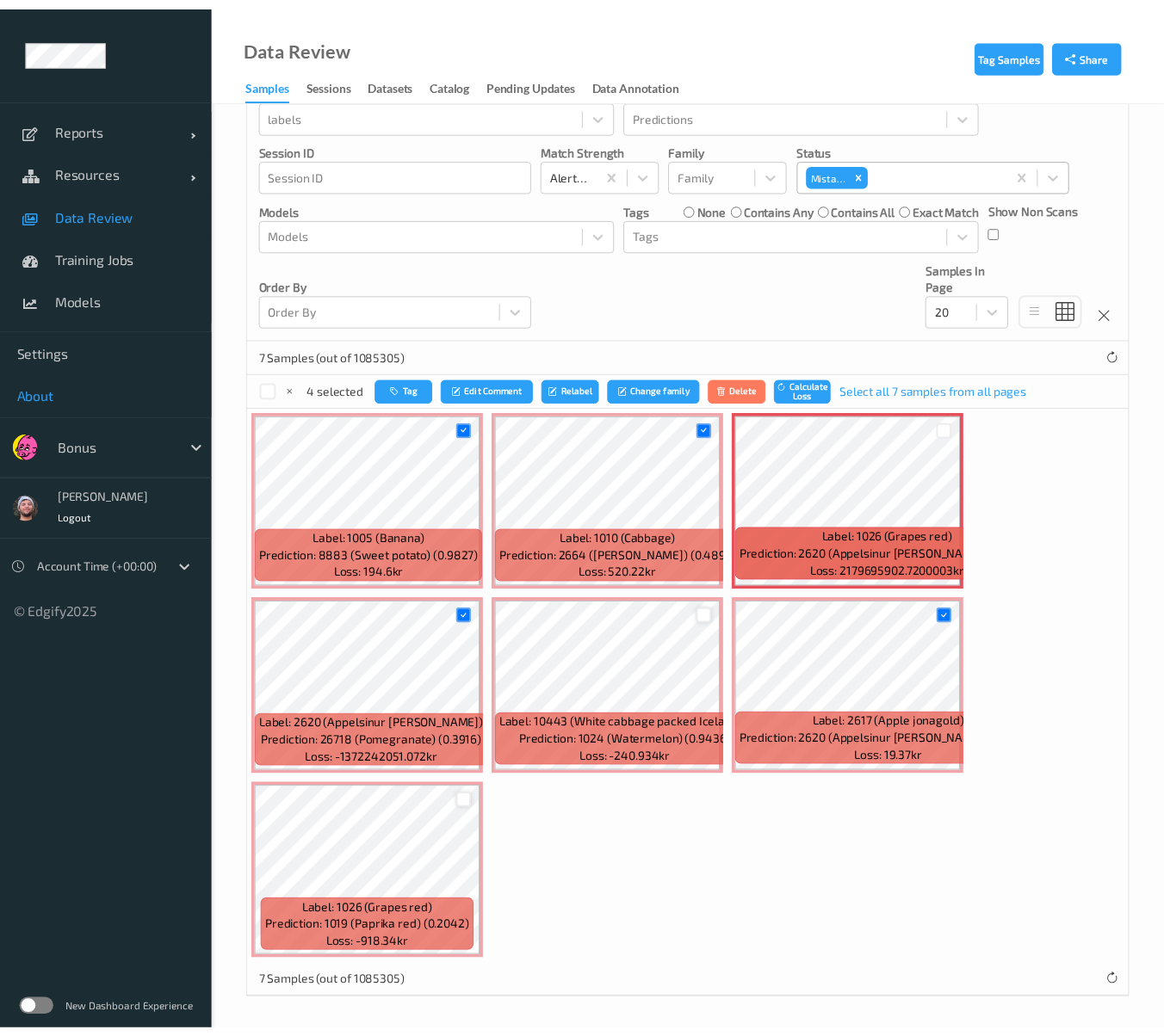
scroll to position [0, 0]
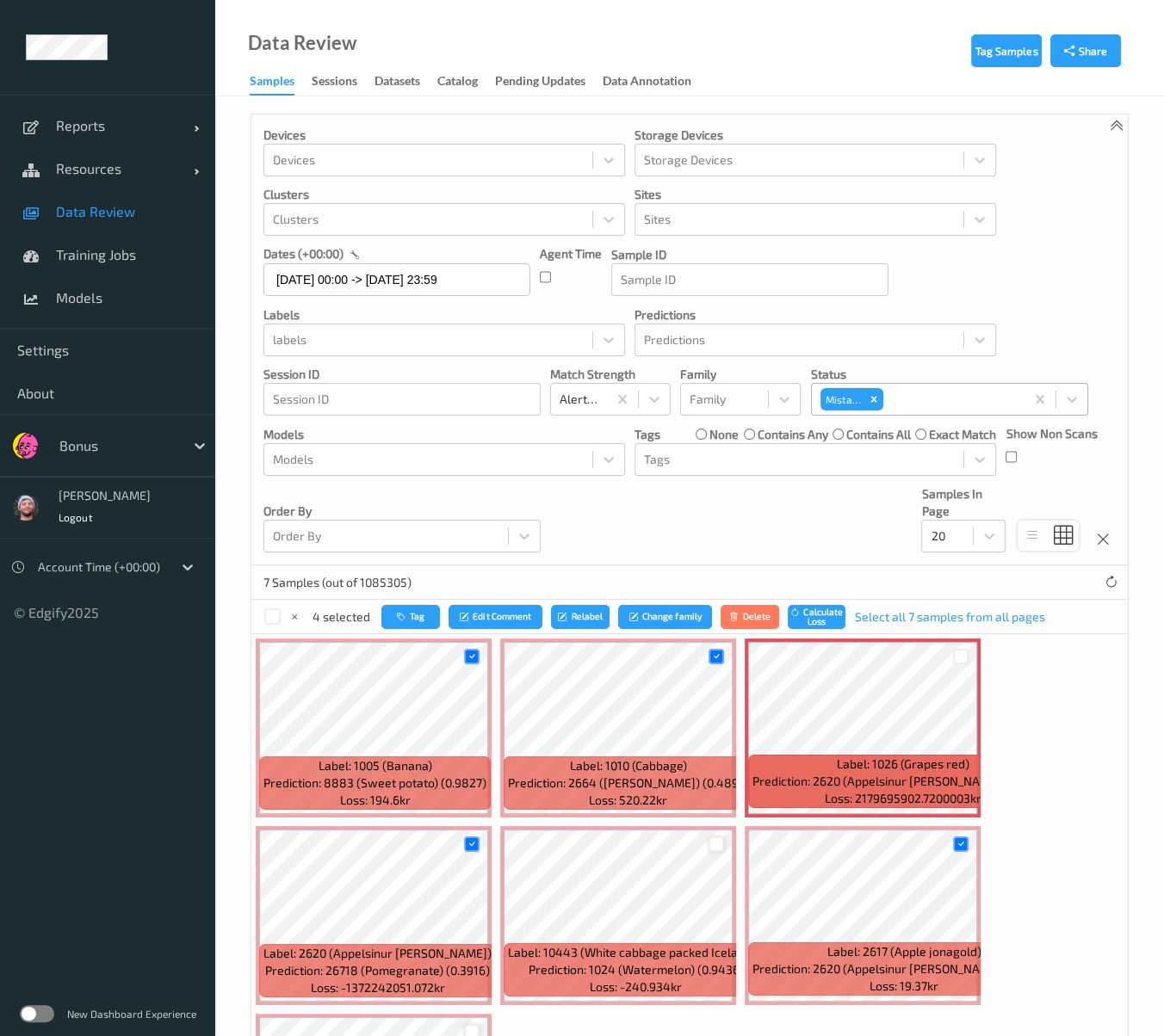
click at [549, 21] on div "Data Review Samples Sessions Datasets Catalog Pending Updates Data Annotation" at bounding box center [689, 48] width 948 height 96
click at [753, 500] on div "Devices Devices Storage Devices Storage Devices Clusters Clusters Sites Sites d…" at bounding box center [689, 340] width 876 height 451
click at [402, 618] on icon "button" at bounding box center [403, 616] width 13 height 10
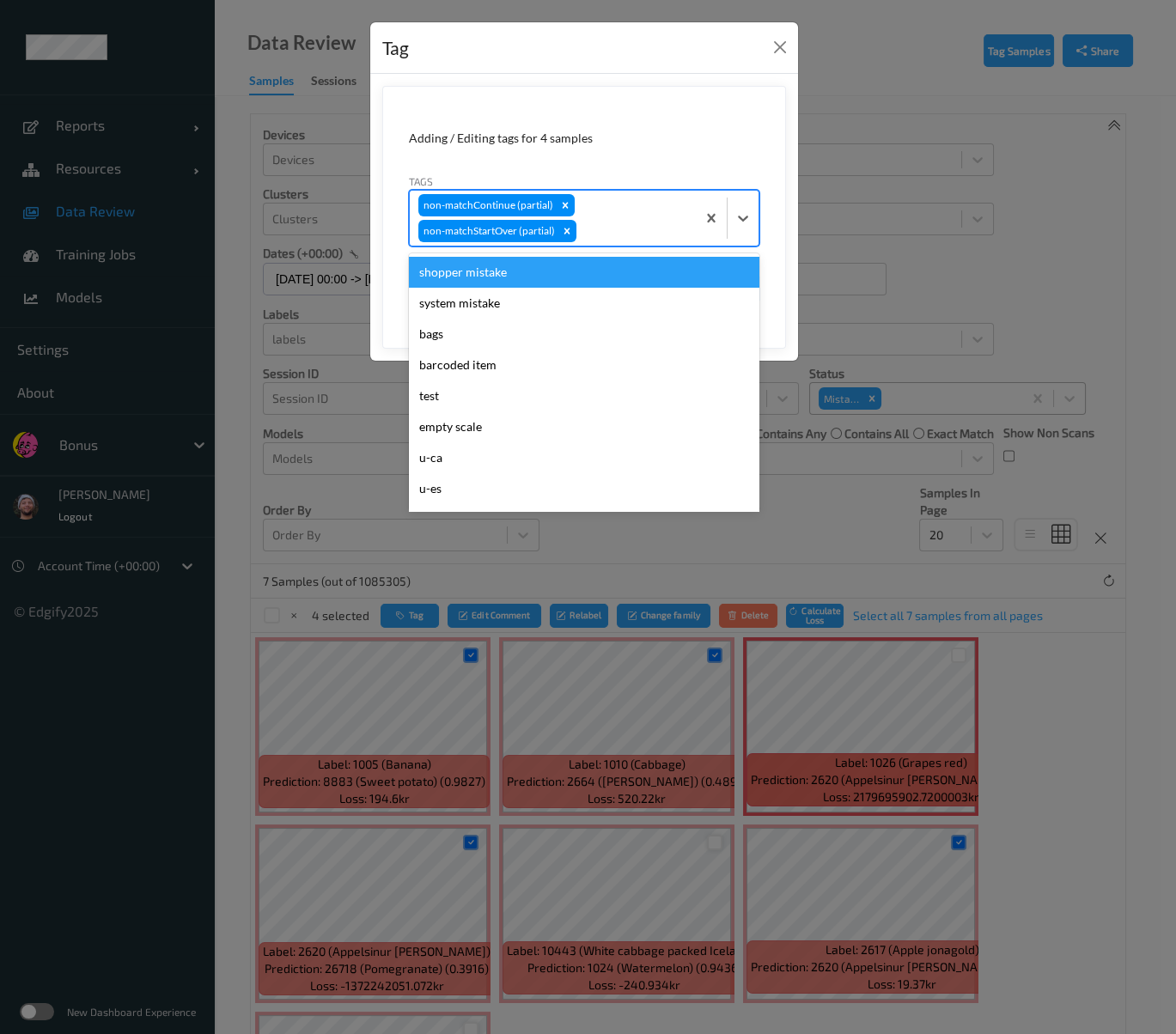
click at [609, 225] on div at bounding box center [634, 232] width 108 height 21
type input "ca"
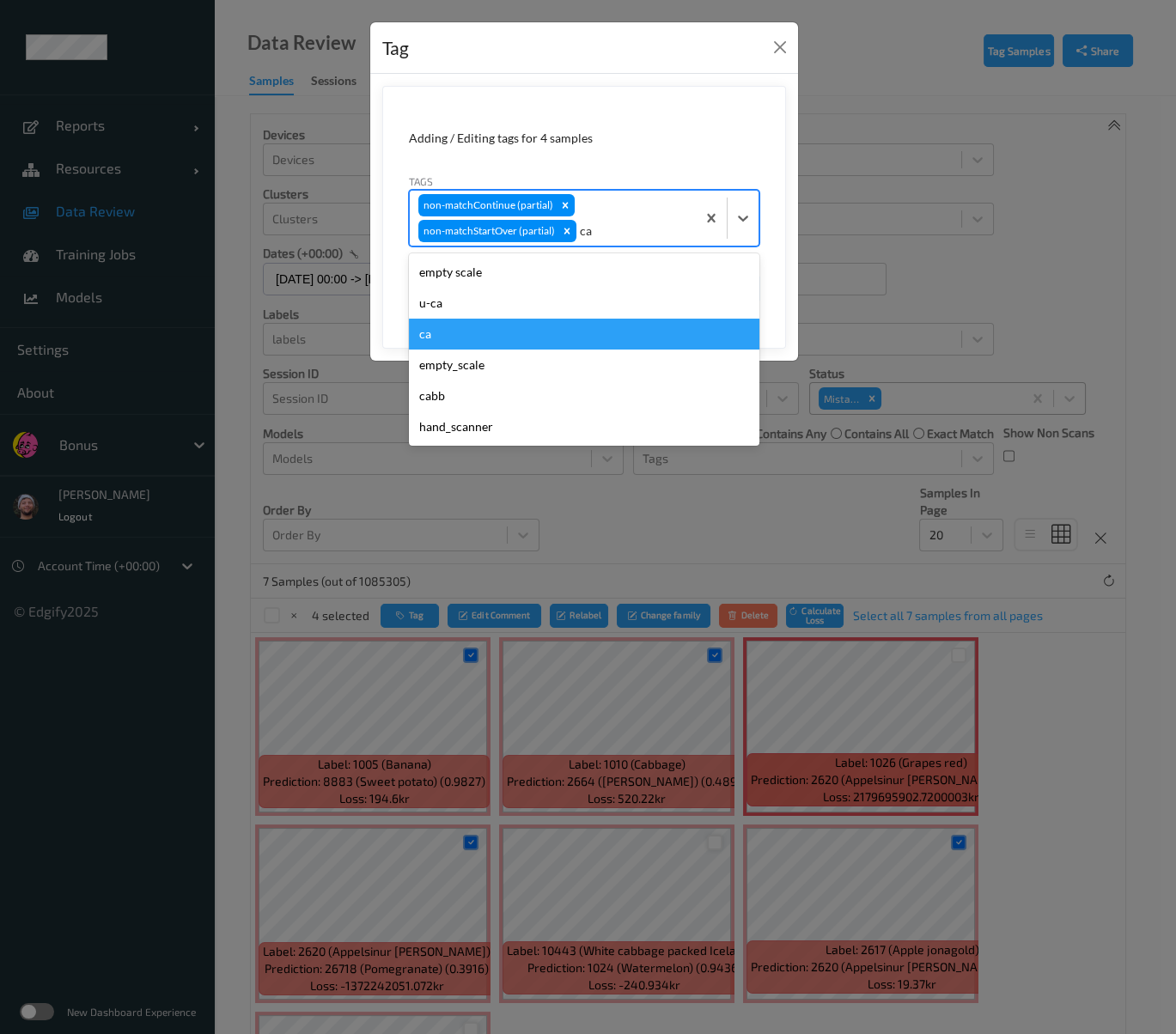
click at [483, 327] on div "ca" at bounding box center [584, 334] width 350 height 31
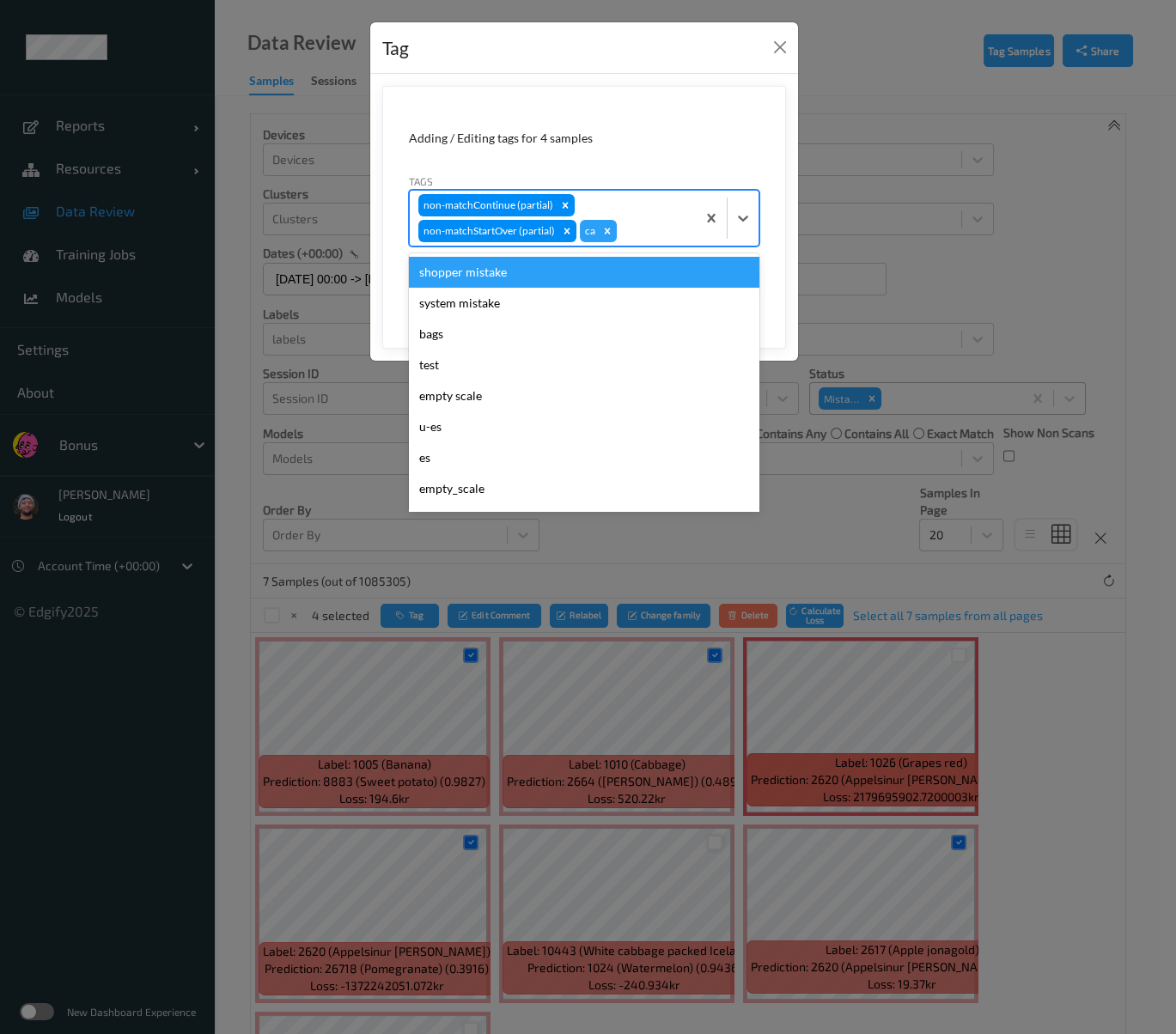
type input "s"
click at [528, 276] on div "shopper mistake" at bounding box center [584, 272] width 350 height 31
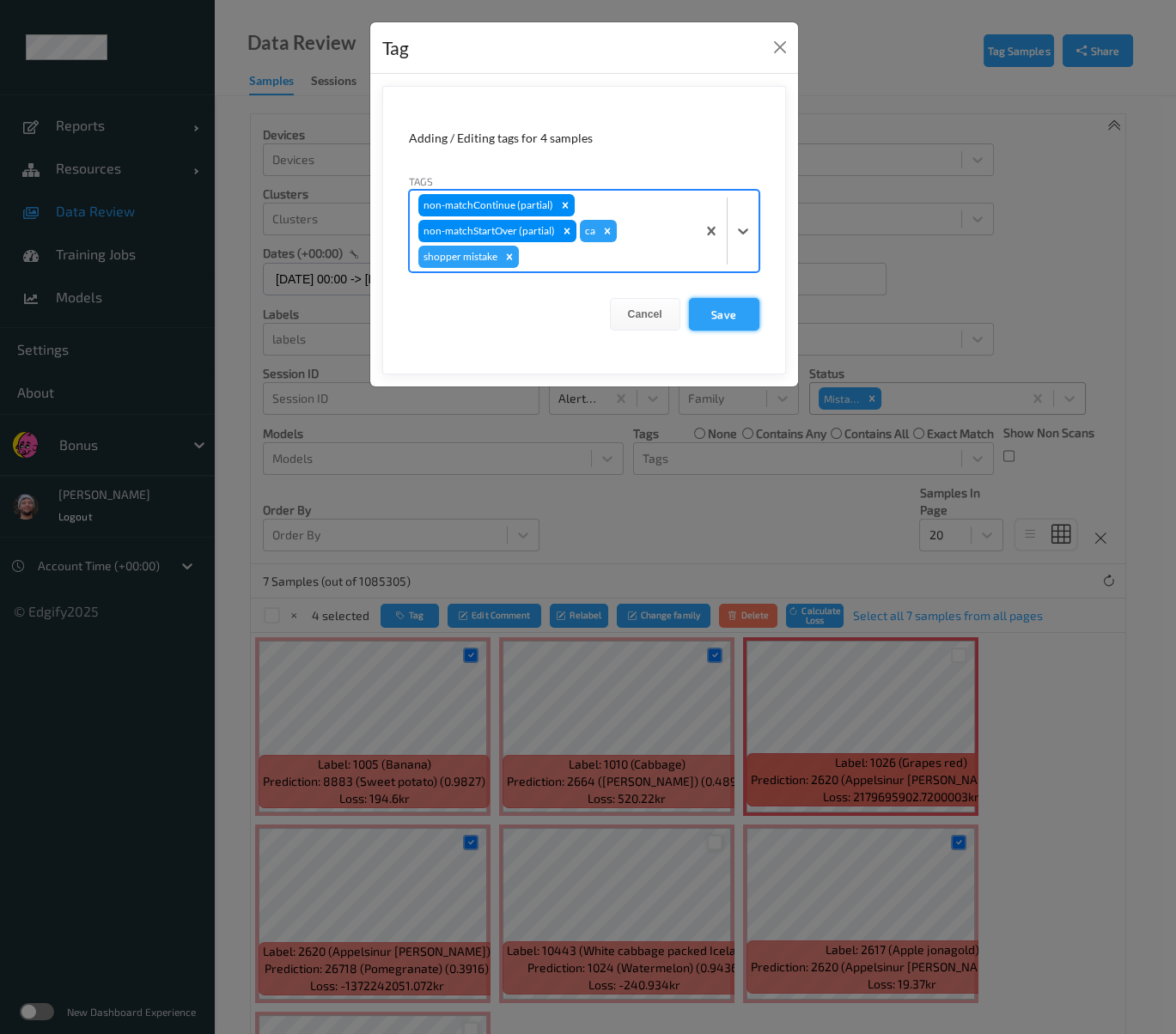
click at [716, 298] on button "Save" at bounding box center [723, 315] width 70 height 33
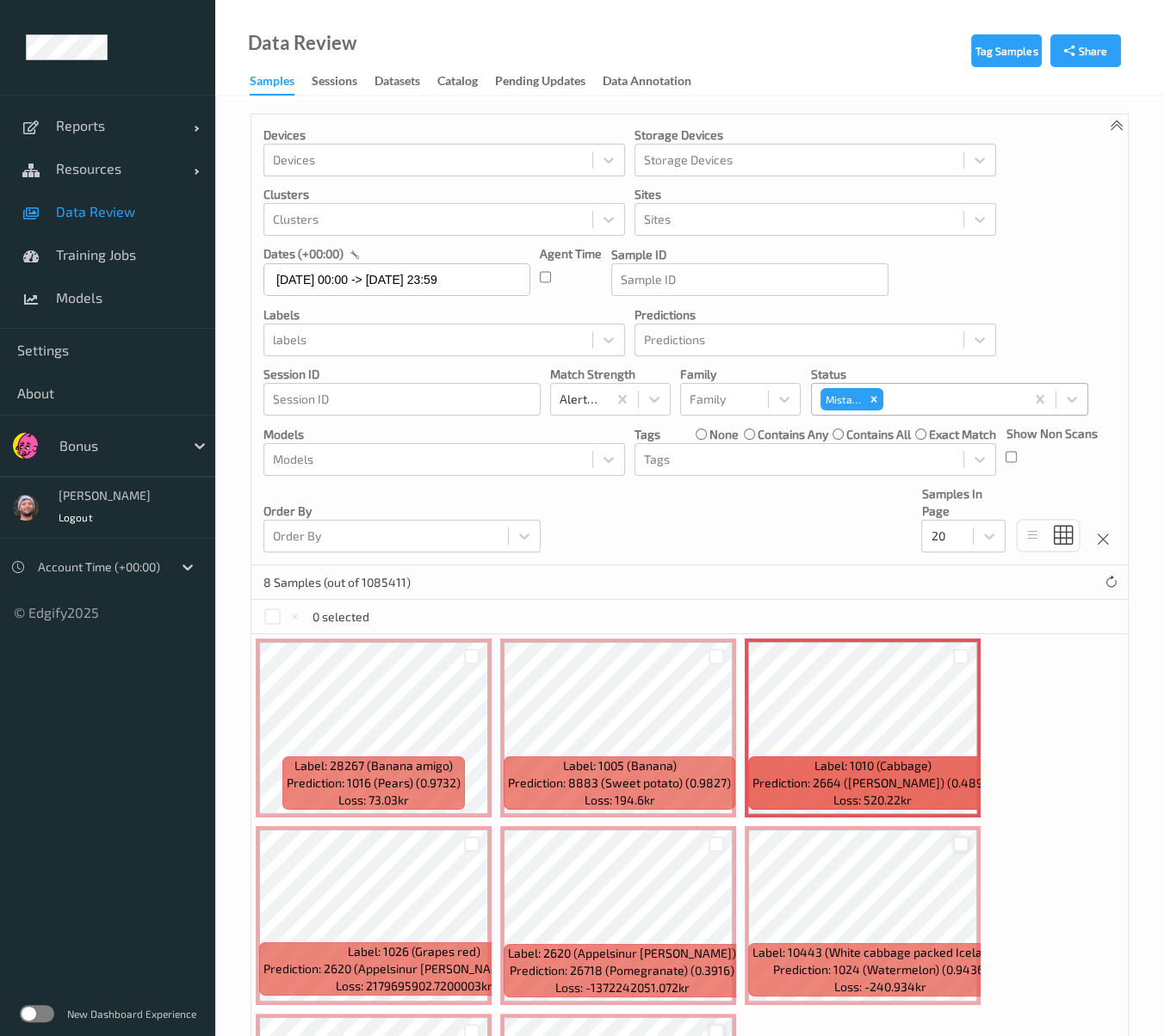
click at [839, 583] on div "8 Samples (out of 1085411)" at bounding box center [689, 583] width 876 height 35
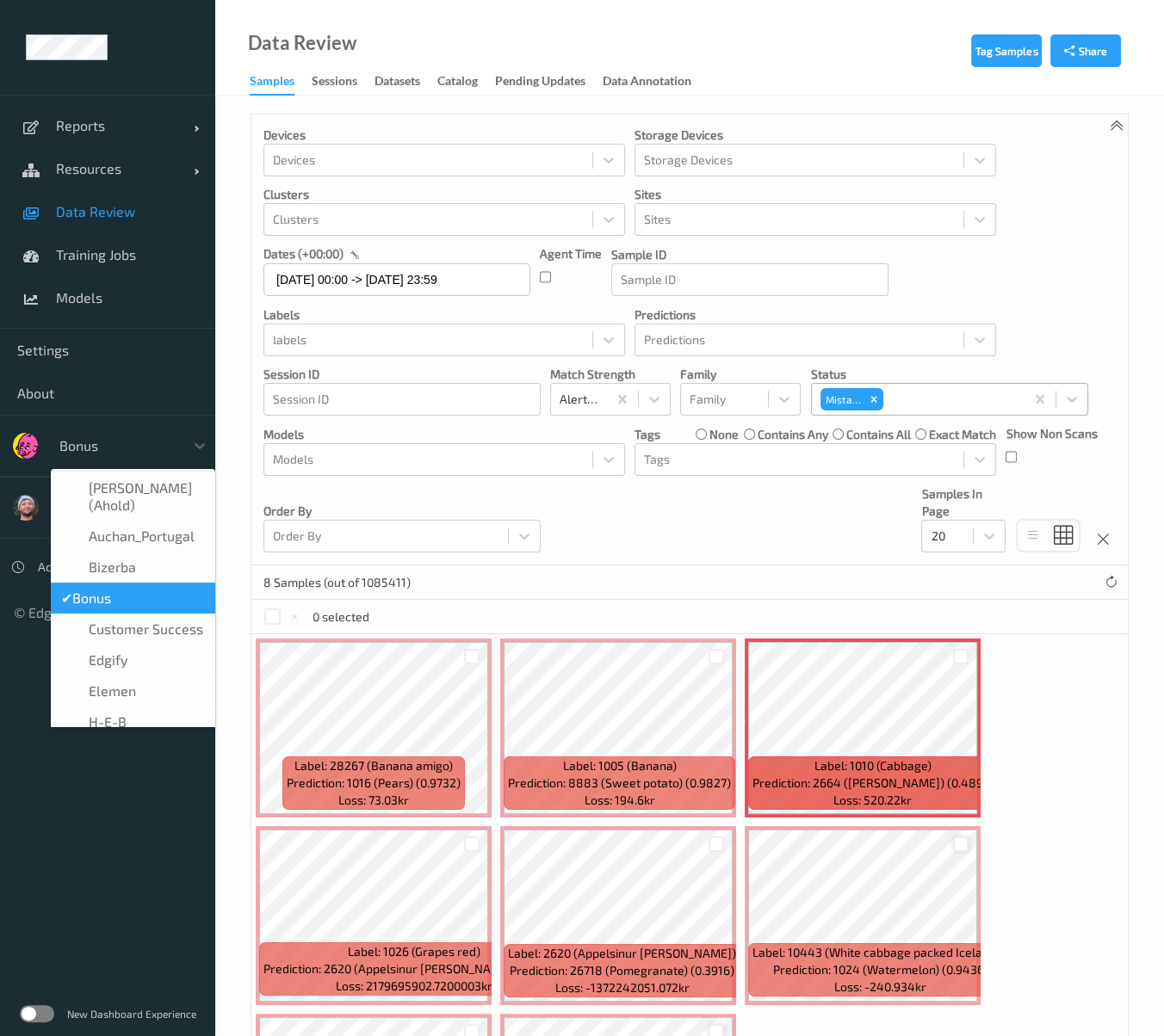
click at [81, 436] on div at bounding box center [117, 446] width 116 height 21
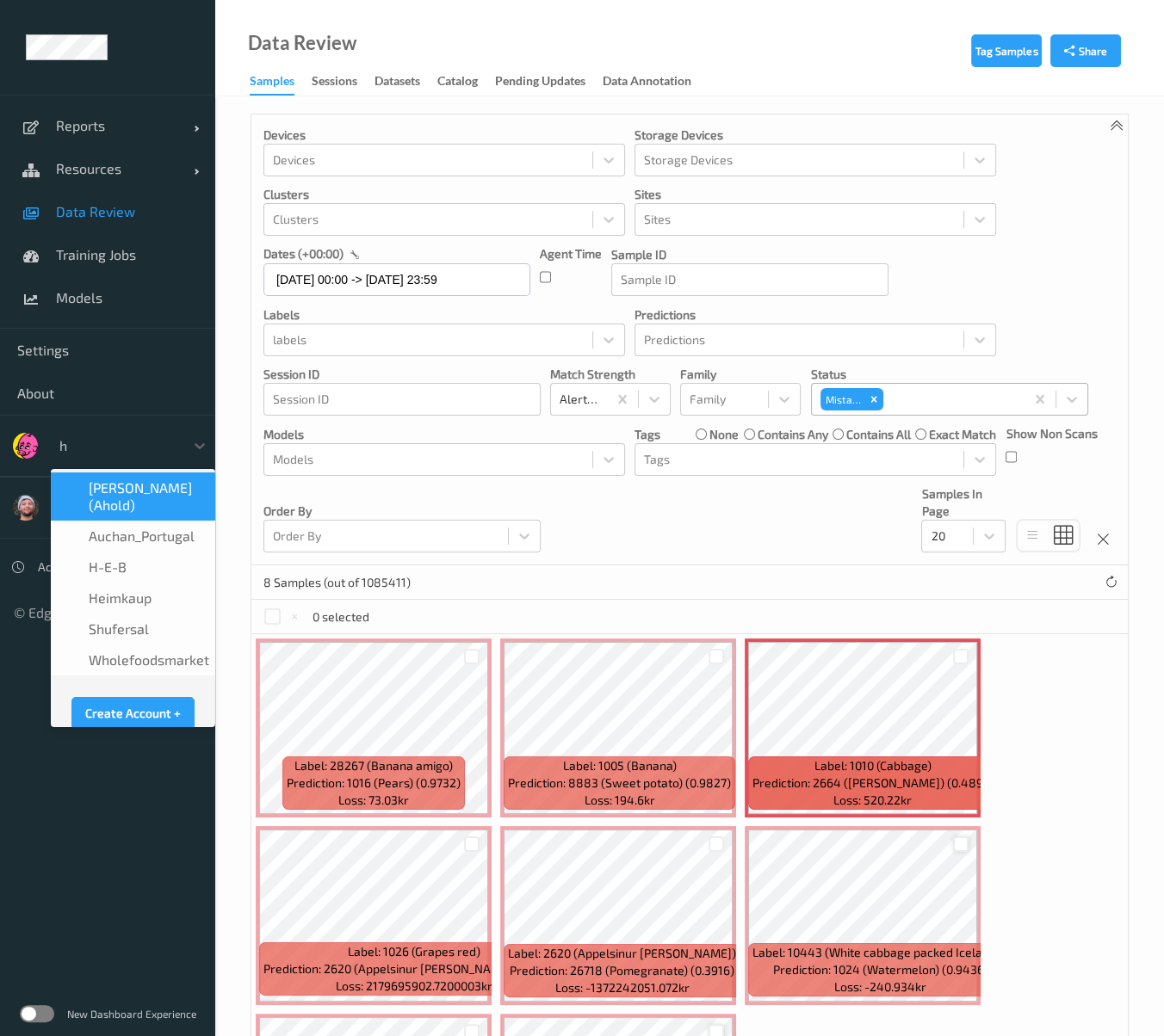
type input "h-"
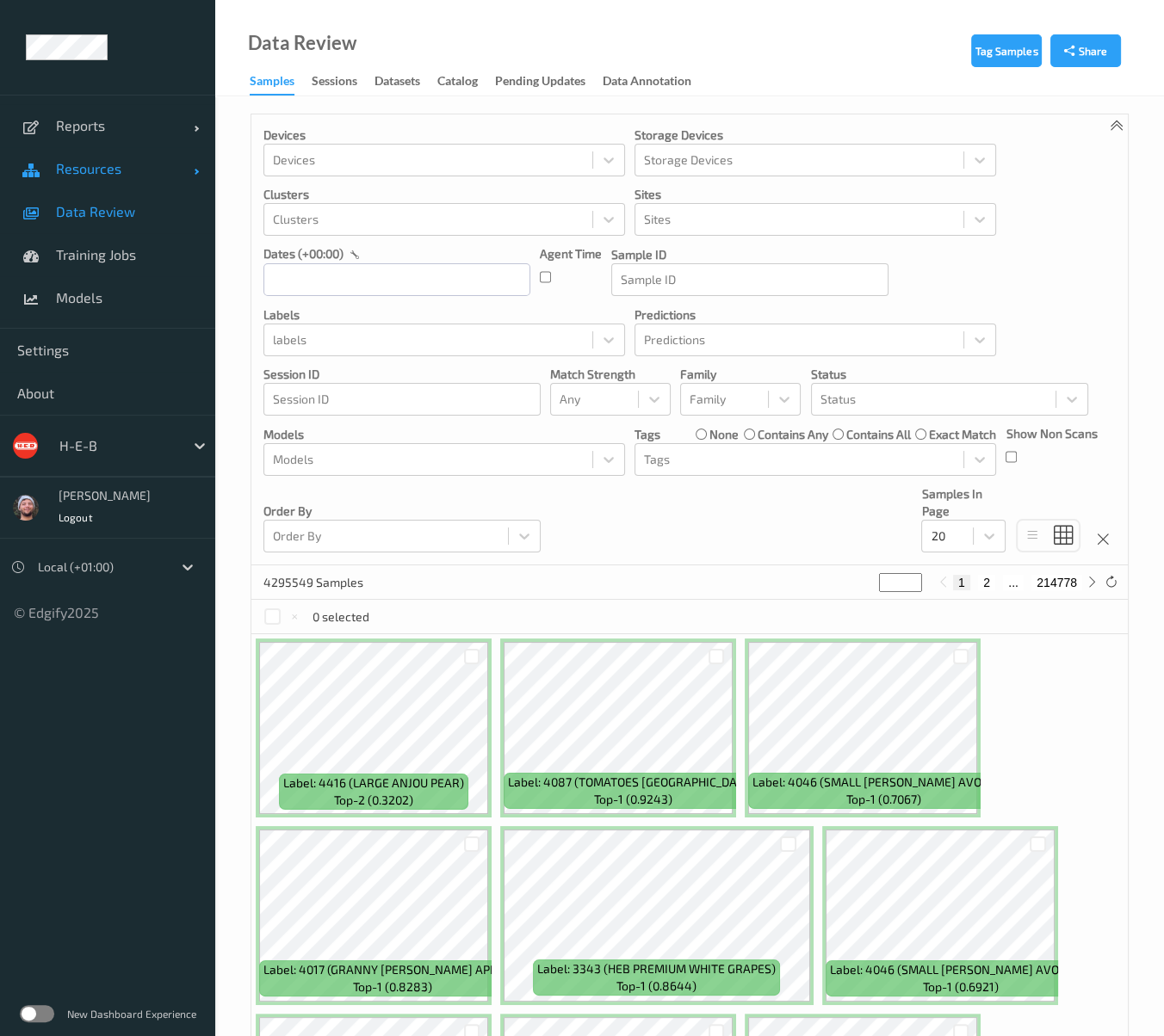
click at [121, 186] on link "Resources" at bounding box center [108, 169] width 216 height 43
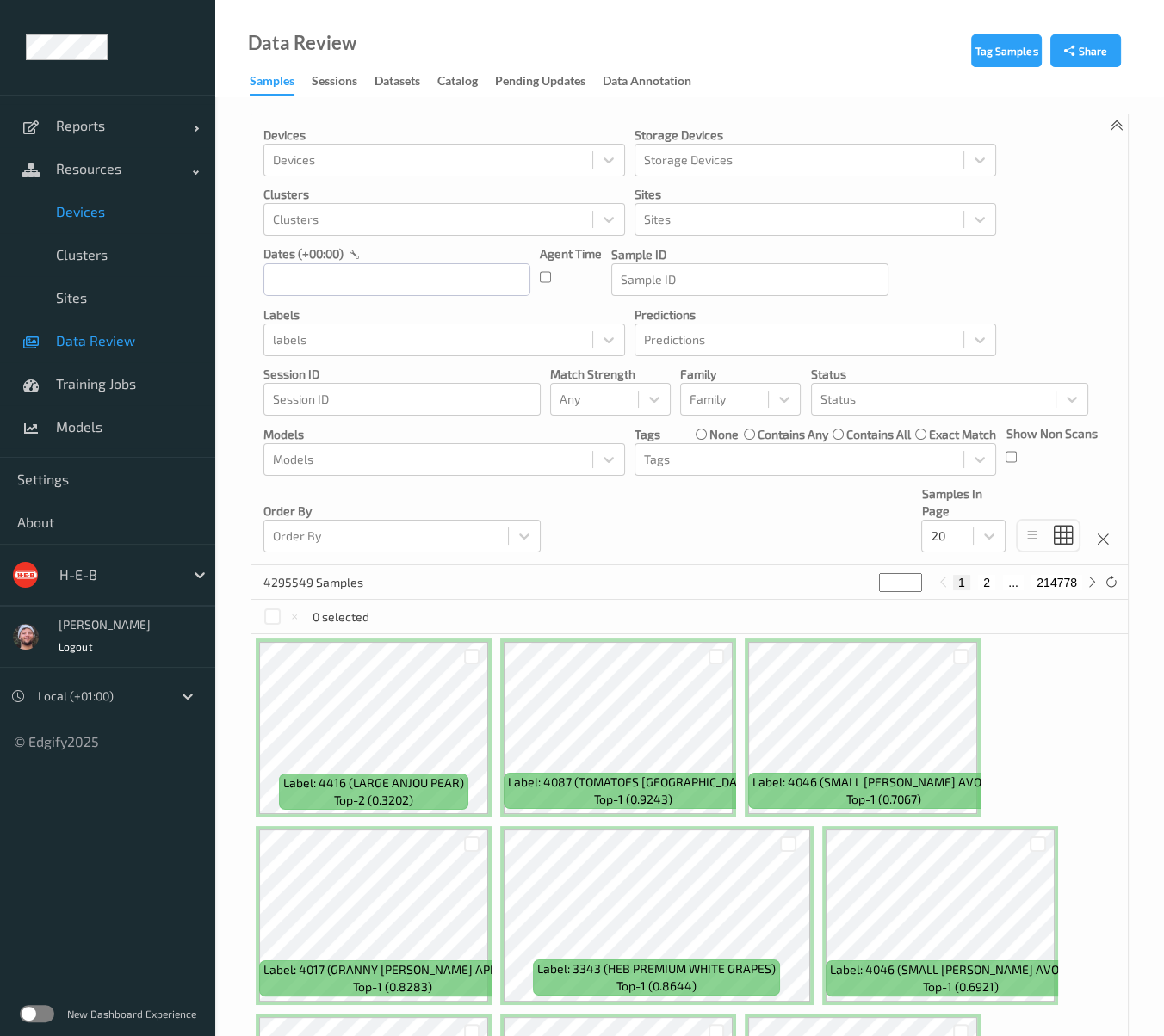
click at [130, 228] on link "Devices" at bounding box center [108, 212] width 216 height 43
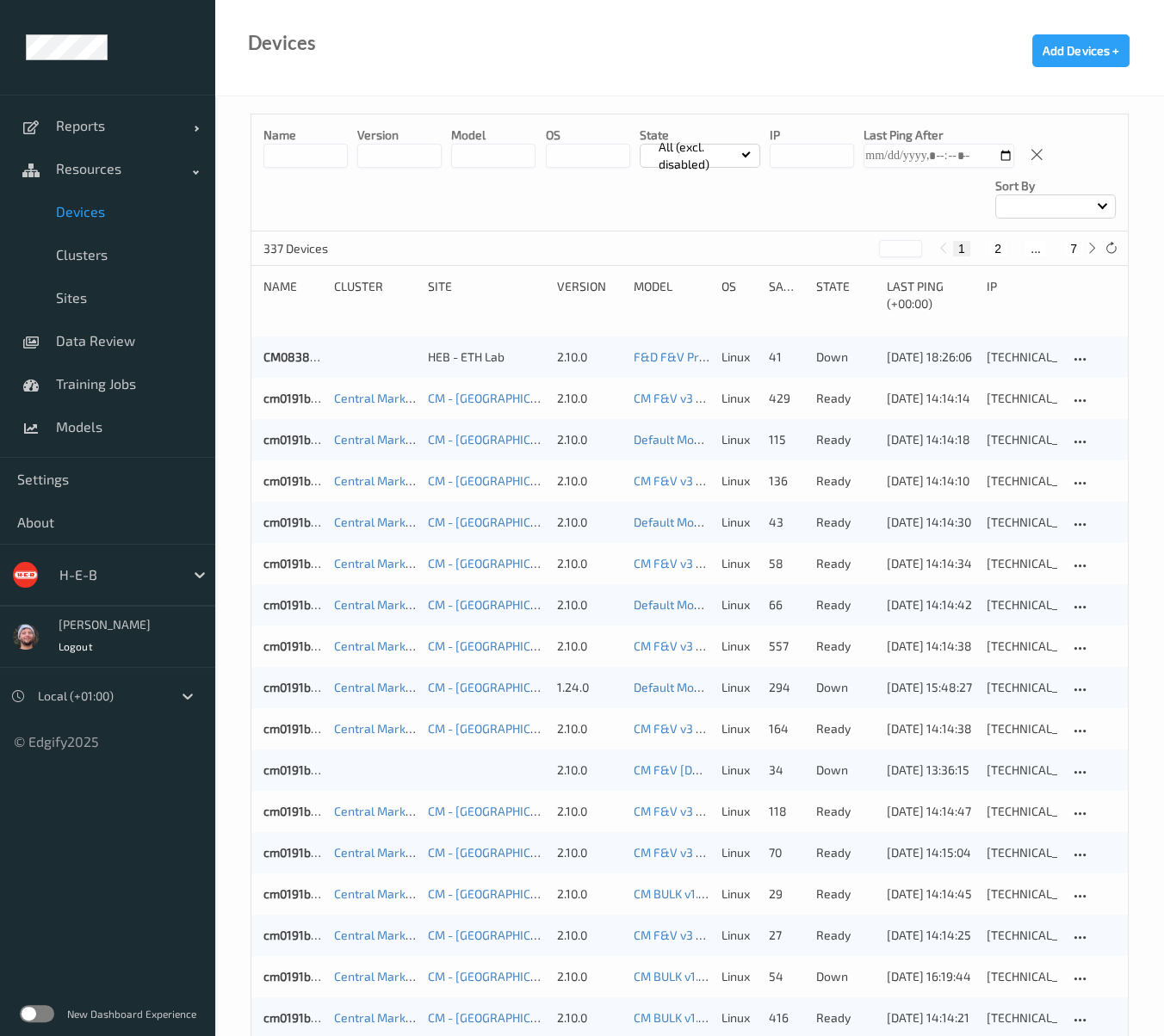
click at [322, 161] on input at bounding box center [305, 156] width 84 height 24
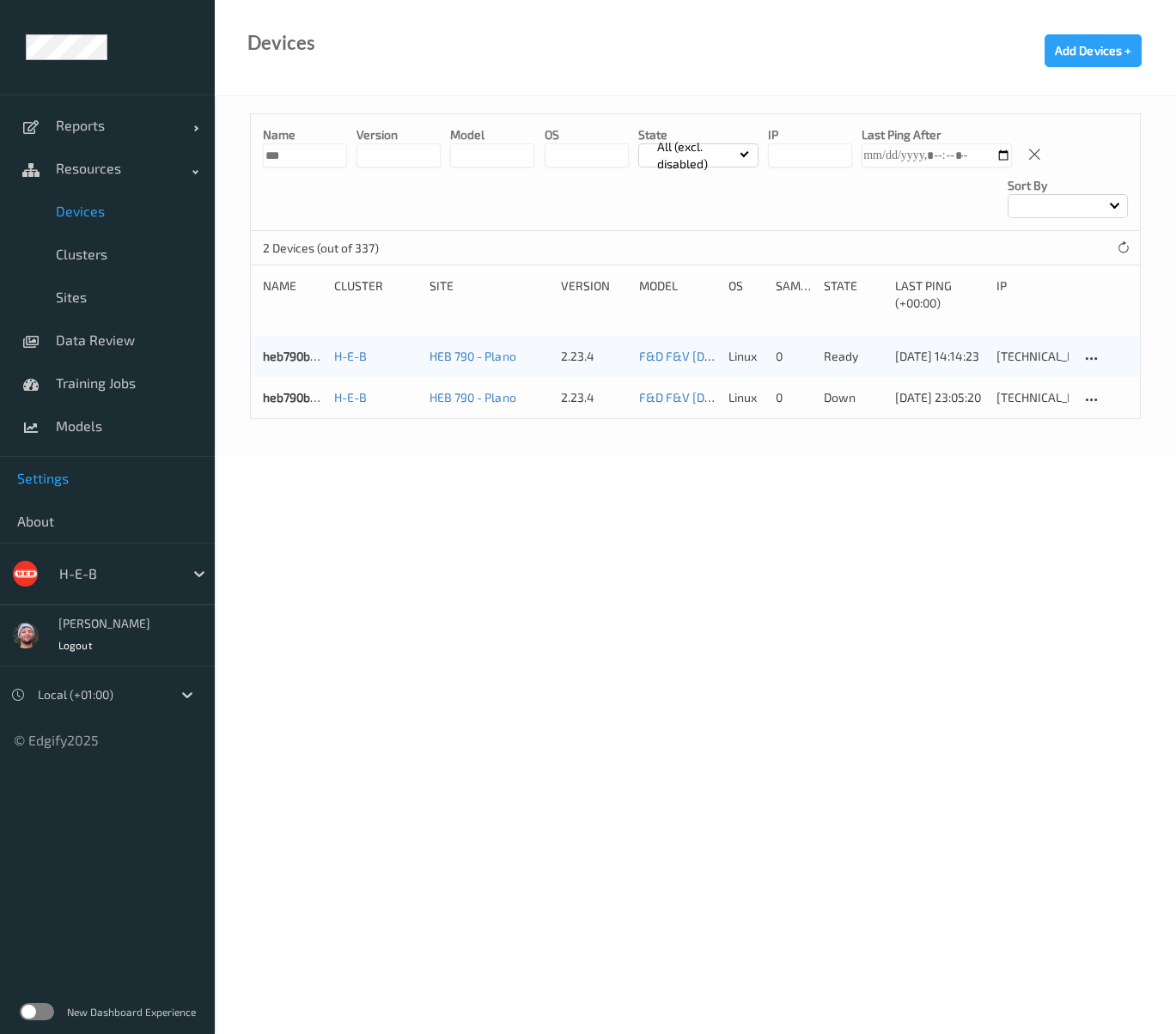
type input "***"
click at [914, 575] on body "Reports Default Report Customized Report Resources Devices Clusters Sites Data …" at bounding box center [588, 517] width 1176 height 1034
click at [825, 469] on body "Reports Default Report Customized Report Resources Devices Clusters Sites Data …" at bounding box center [588, 517] width 1176 height 1034
click at [723, 572] on body "Reports Default Report Customized Report Resources Devices Clusters Sites Data …" at bounding box center [588, 517] width 1176 height 1034
click at [774, 637] on body "Reports Default Report Customized Report Resources Devices Clusters Sites Data …" at bounding box center [588, 517] width 1176 height 1034
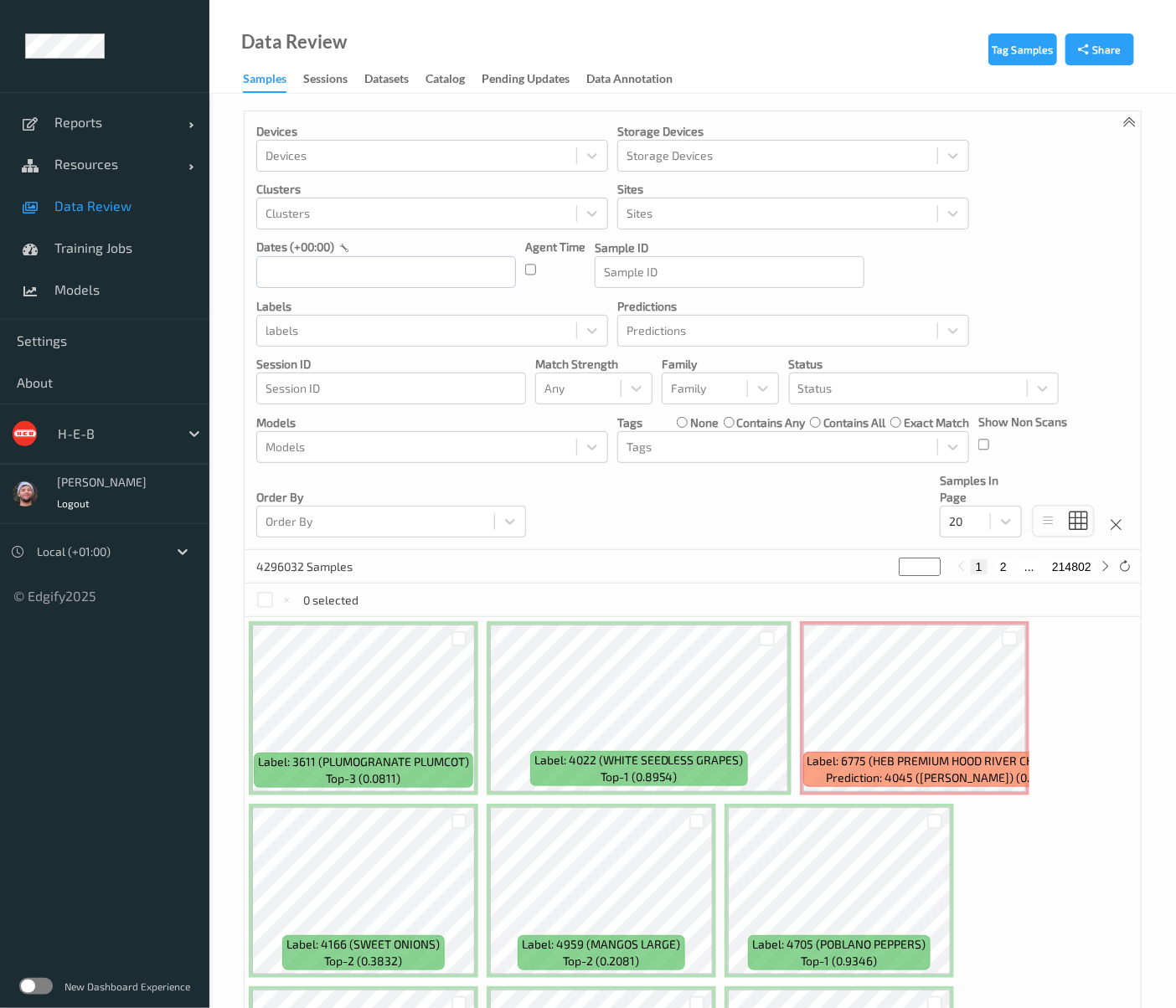
click at [435, 486] on div "Order By Order By" at bounding box center [391, 505] width 270 height 65
click at [126, 173] on link "Resources" at bounding box center [105, 164] width 210 height 42
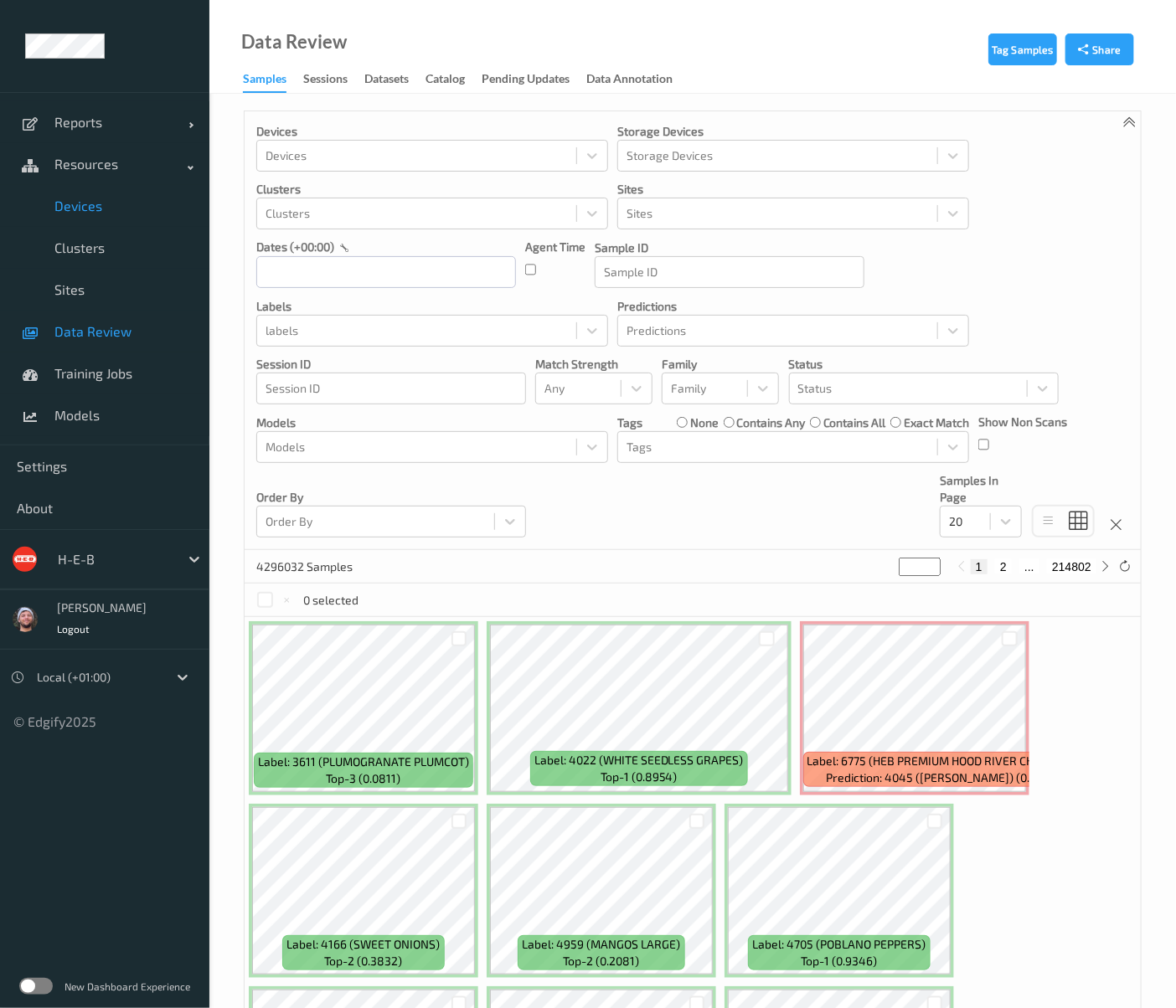
click at [104, 219] on link "Devices" at bounding box center [105, 206] width 210 height 42
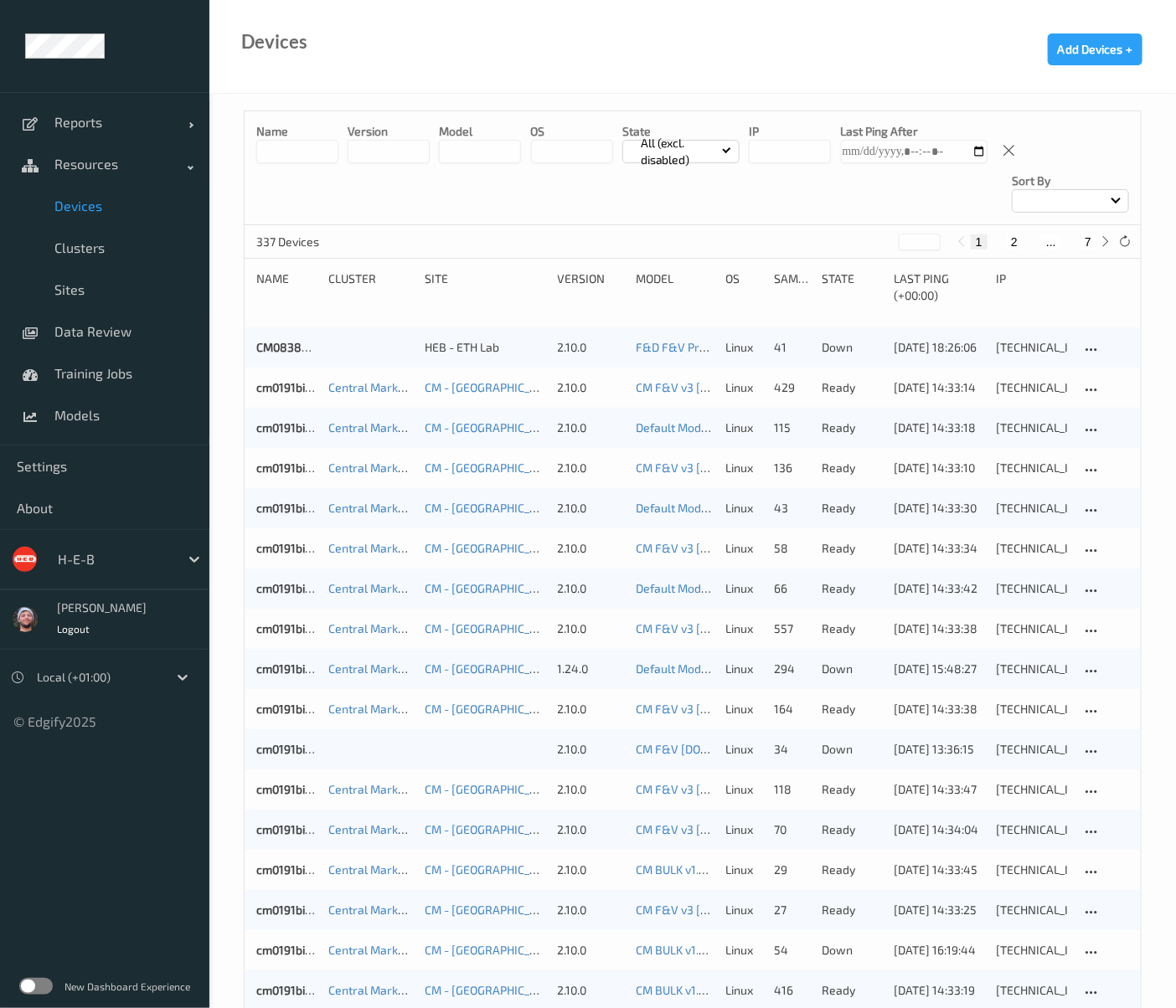
click at [1086, 234] on button "7" at bounding box center [1088, 242] width 17 height 15
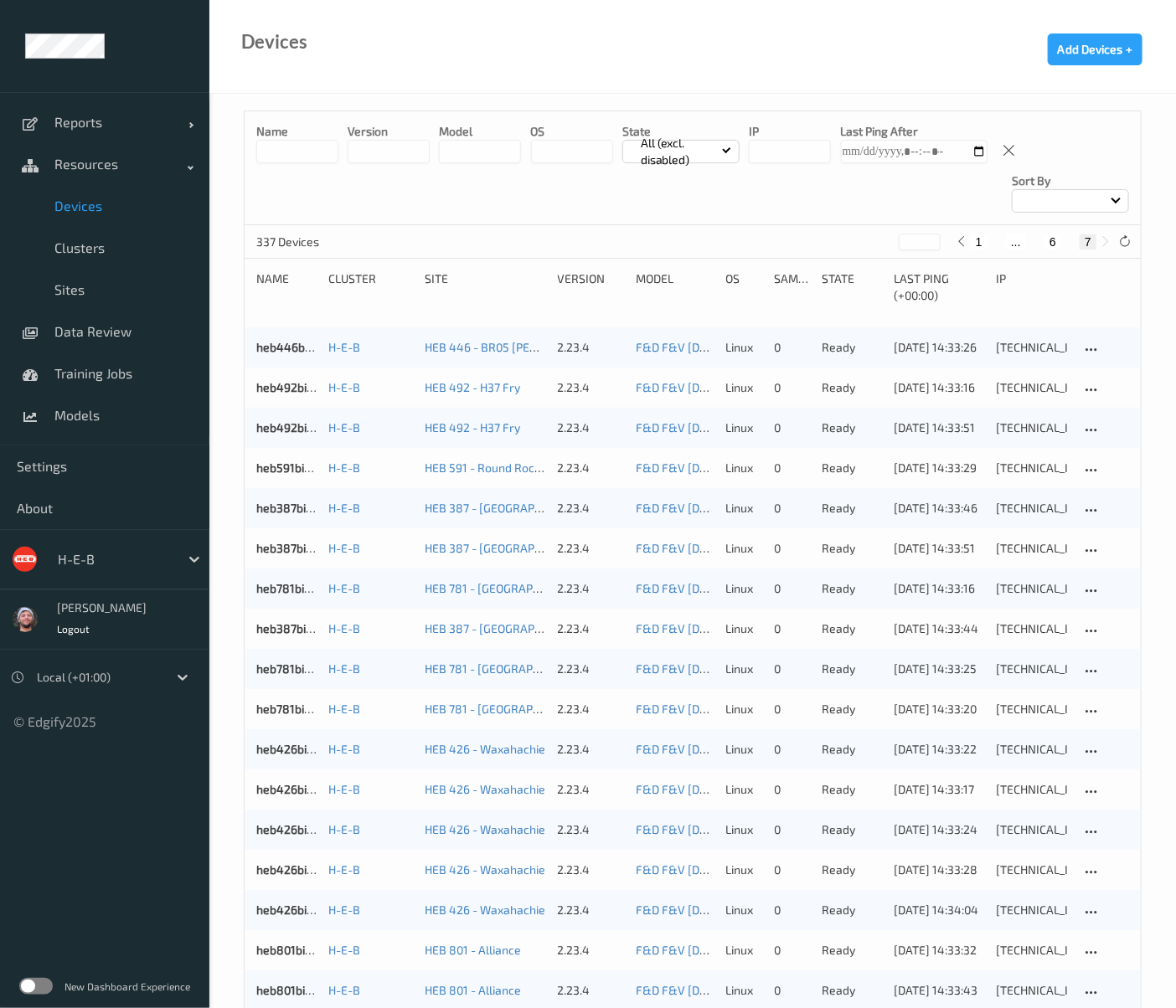
click at [979, 234] on button "1" at bounding box center [979, 242] width 17 height 15
type input "*"
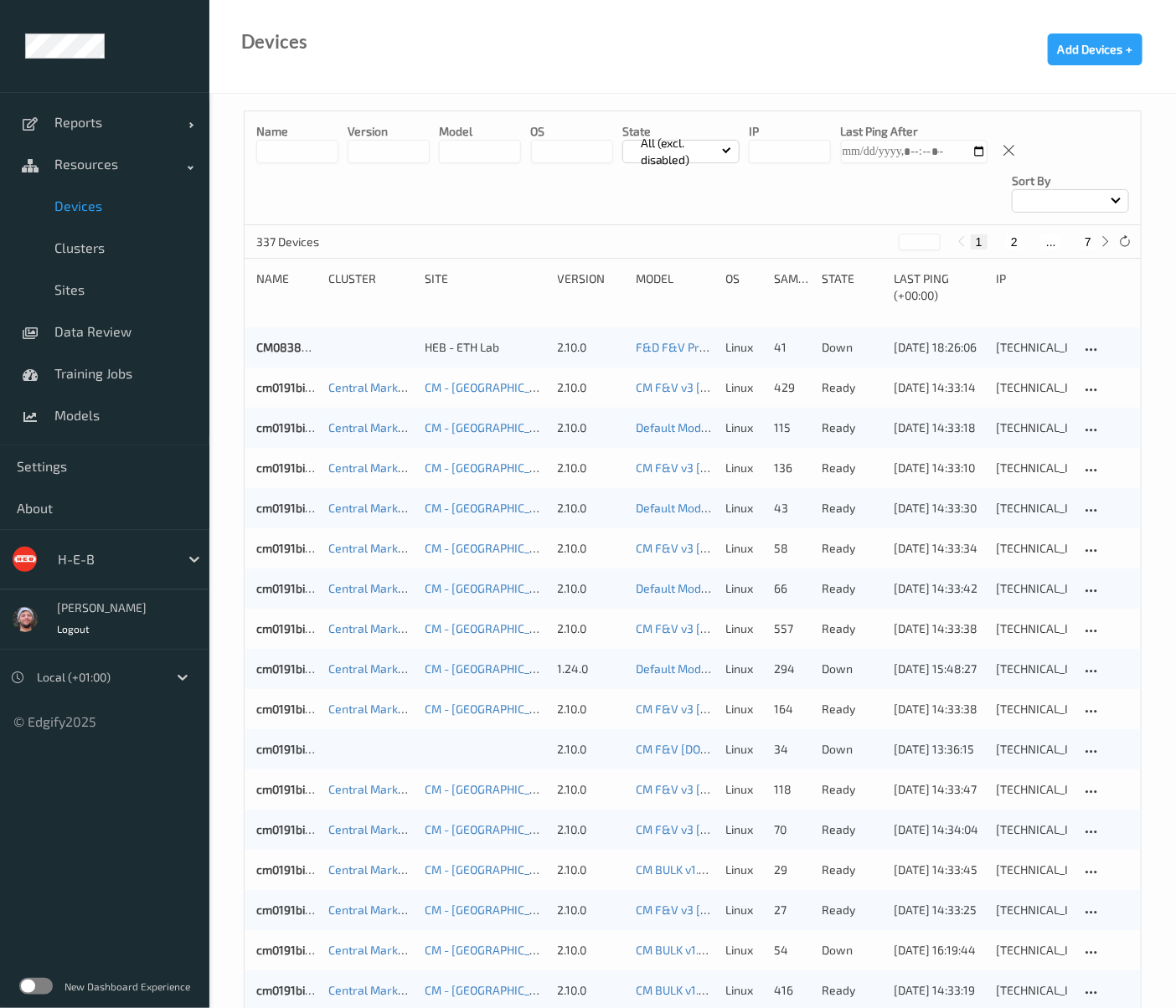
click at [667, 72] on div "Devices Add Devices +" at bounding box center [692, 47] width 966 height 94
click at [1095, 234] on button "7" at bounding box center [1088, 242] width 17 height 15
type input "*"
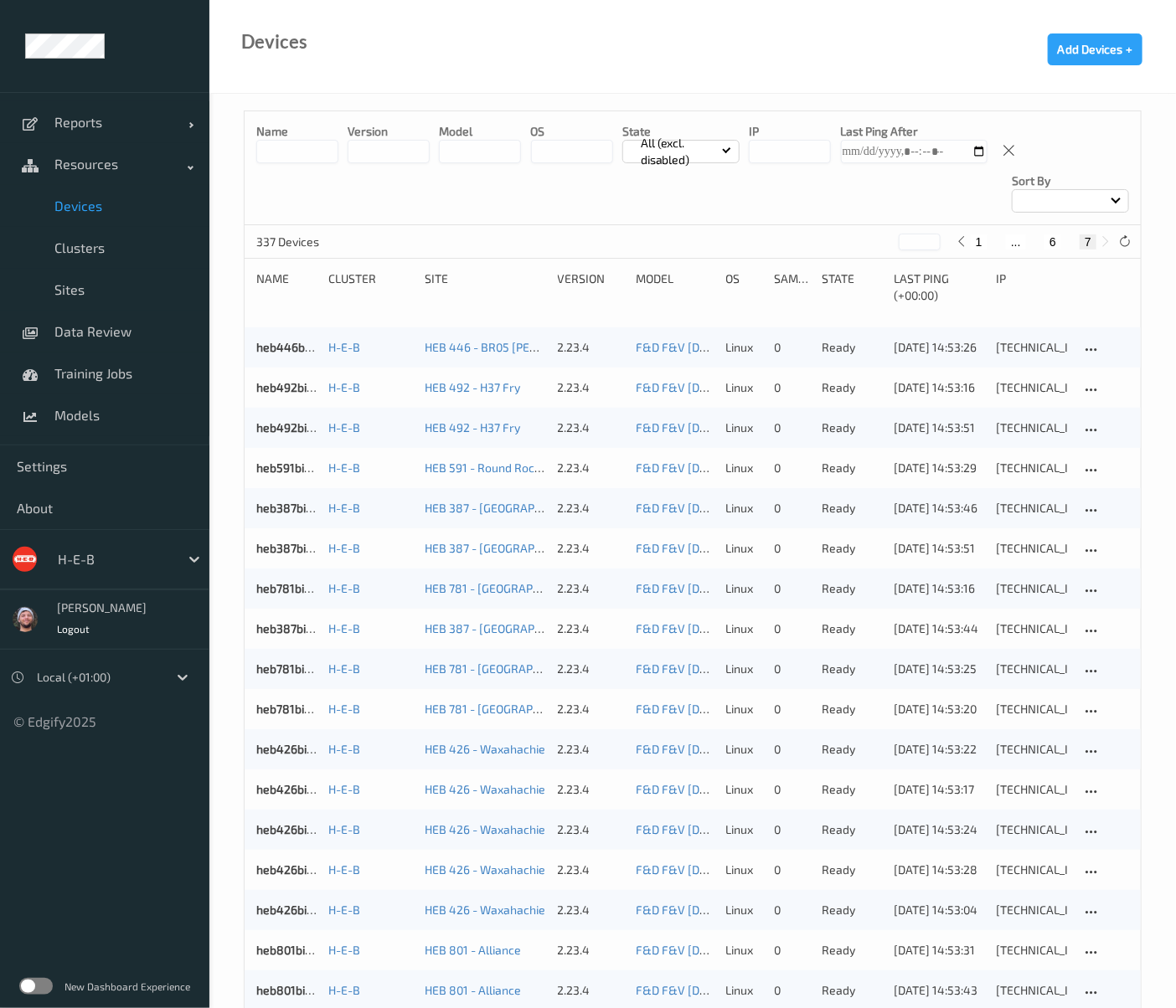
click at [289, 156] on input at bounding box center [297, 151] width 82 height 24
click at [780, 159] on input "string" at bounding box center [789, 151] width 82 height 24
type input "*"
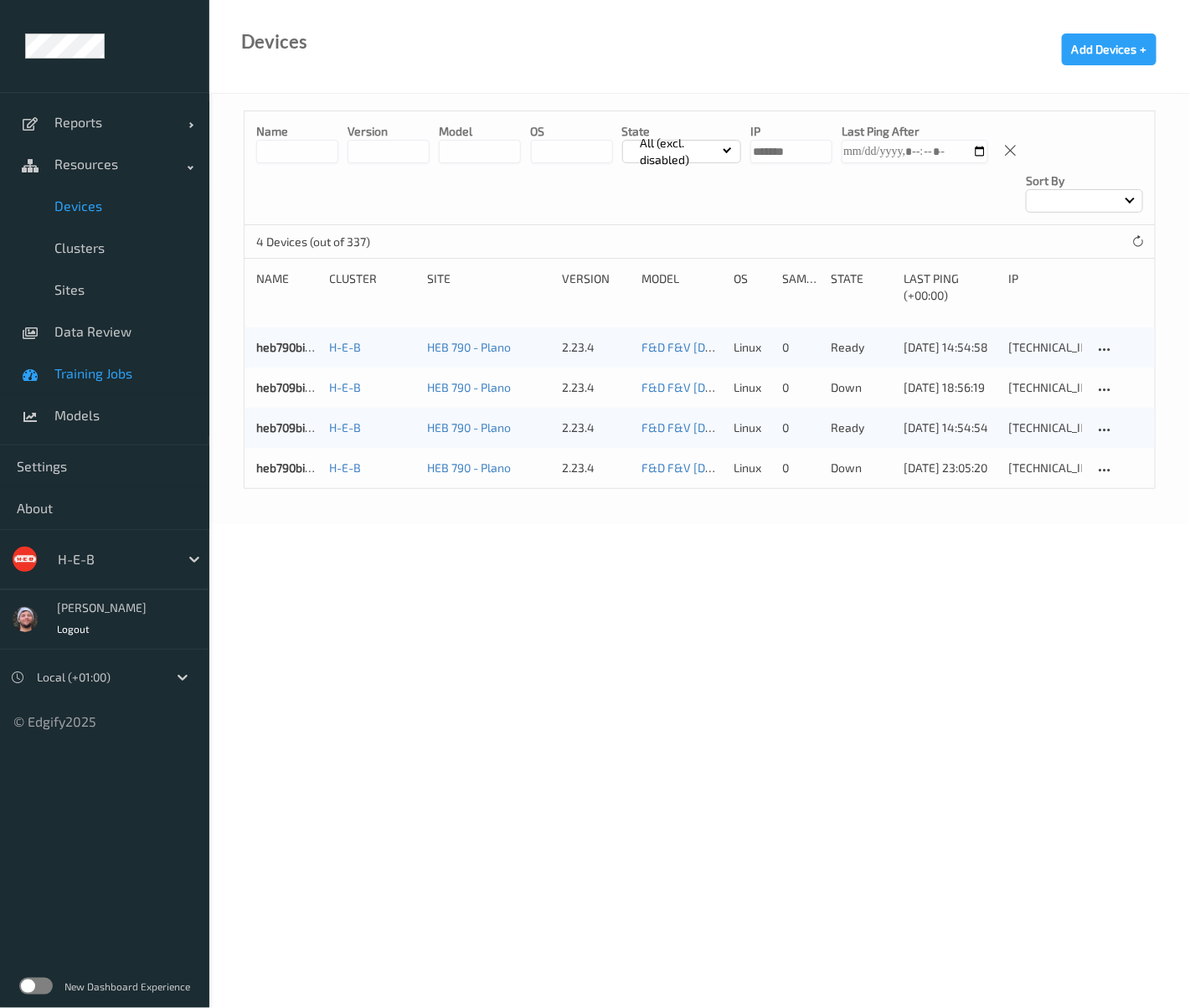
type input "*******"
click at [832, 651] on body "Reports Default Report Customized Report Resources Devices Clusters Sites Data …" at bounding box center [595, 504] width 1190 height 1008
click at [360, 495] on body "Reports Default Report Customized Report Resources Devices Clusters Sites Data …" at bounding box center [595, 504] width 1190 height 1008
click at [73, 205] on span "Devices" at bounding box center [123, 206] width 138 height 17
click at [125, 248] on span "Clusters" at bounding box center [123, 248] width 138 height 17
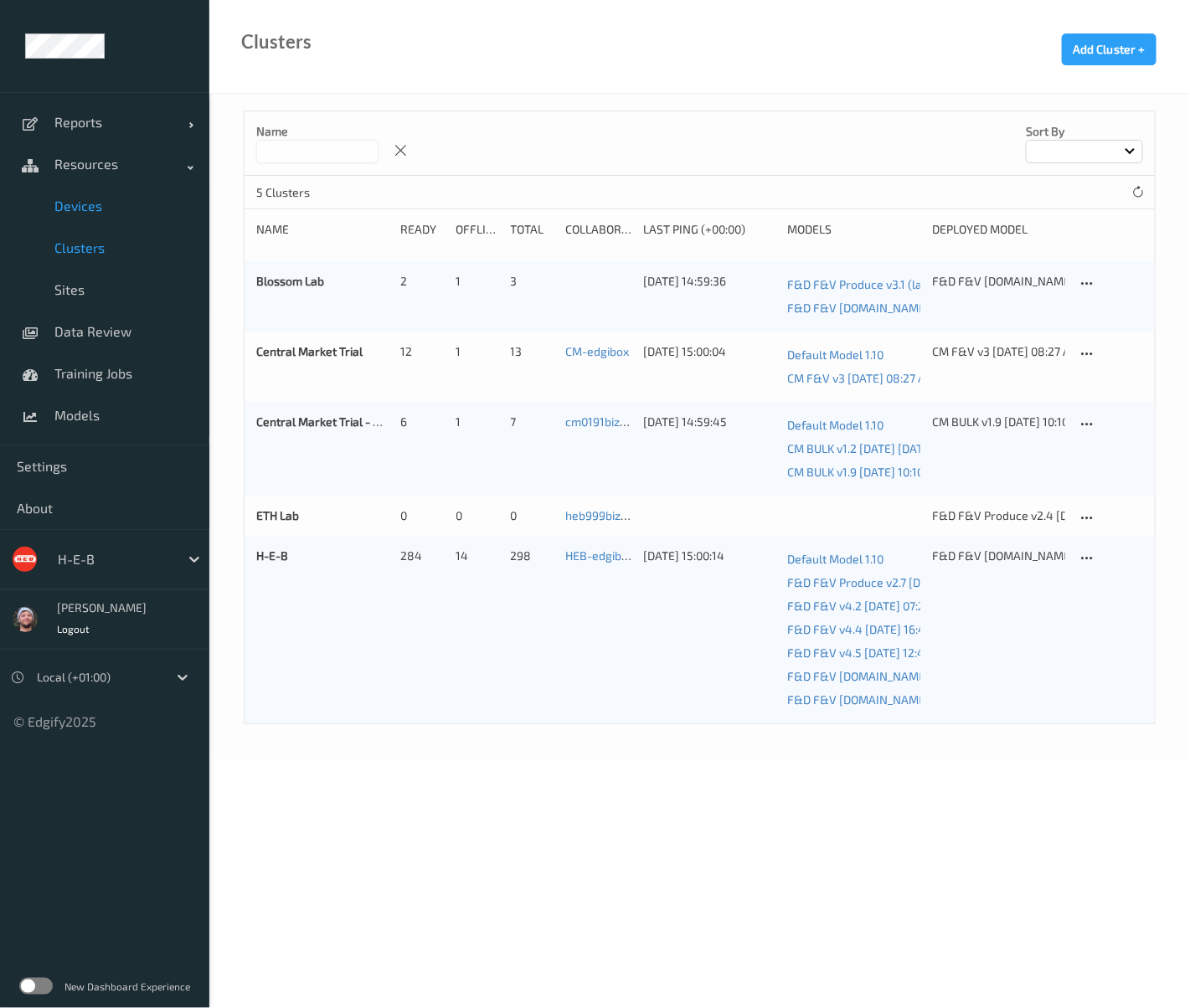
click at [107, 212] on span "Devices" at bounding box center [123, 206] width 138 height 17
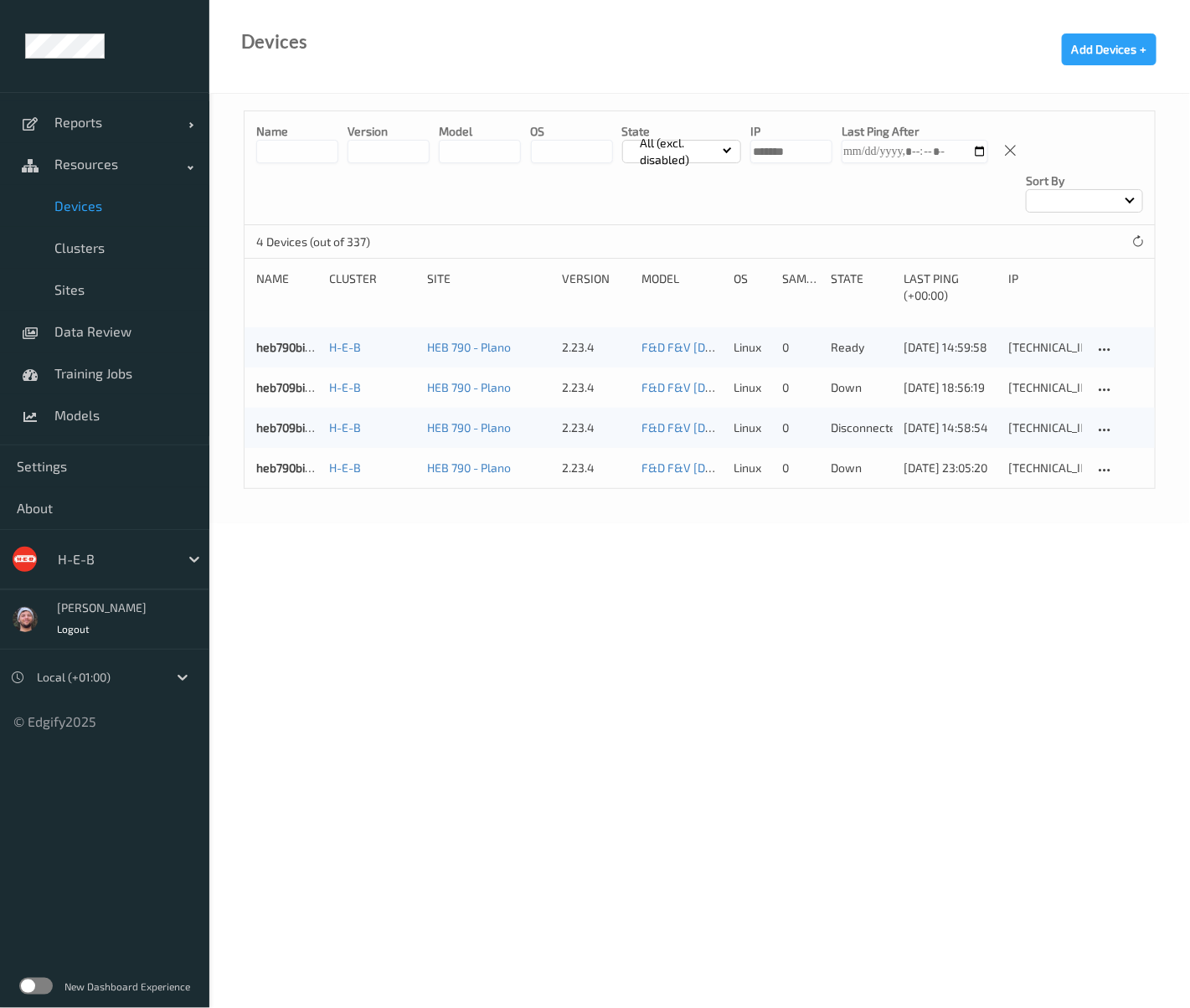
click at [121, 223] on link "Devices" at bounding box center [105, 206] width 210 height 42
click at [130, 248] on span "Clusters" at bounding box center [123, 248] width 138 height 17
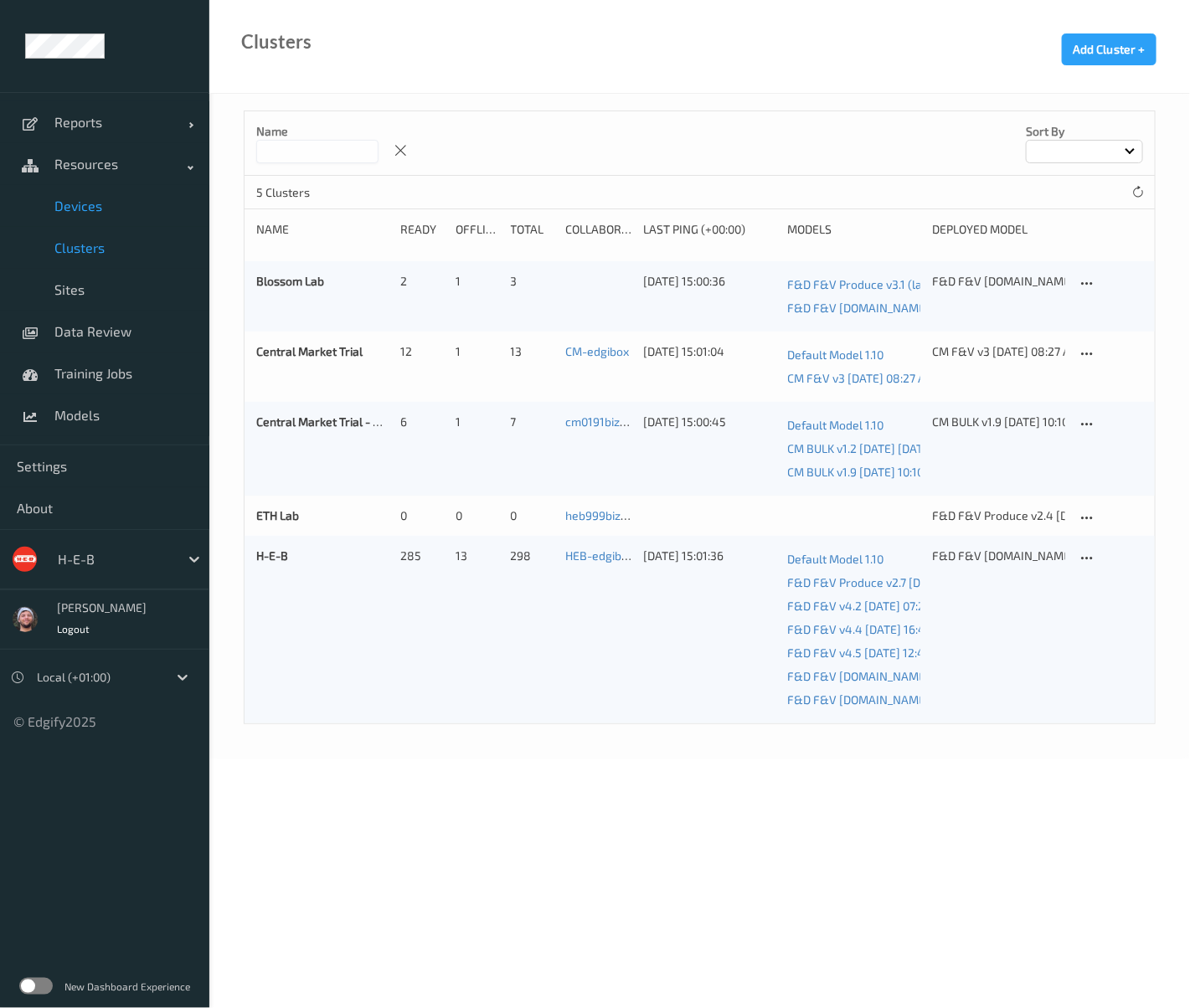
click at [107, 202] on span "Devices" at bounding box center [123, 206] width 138 height 17
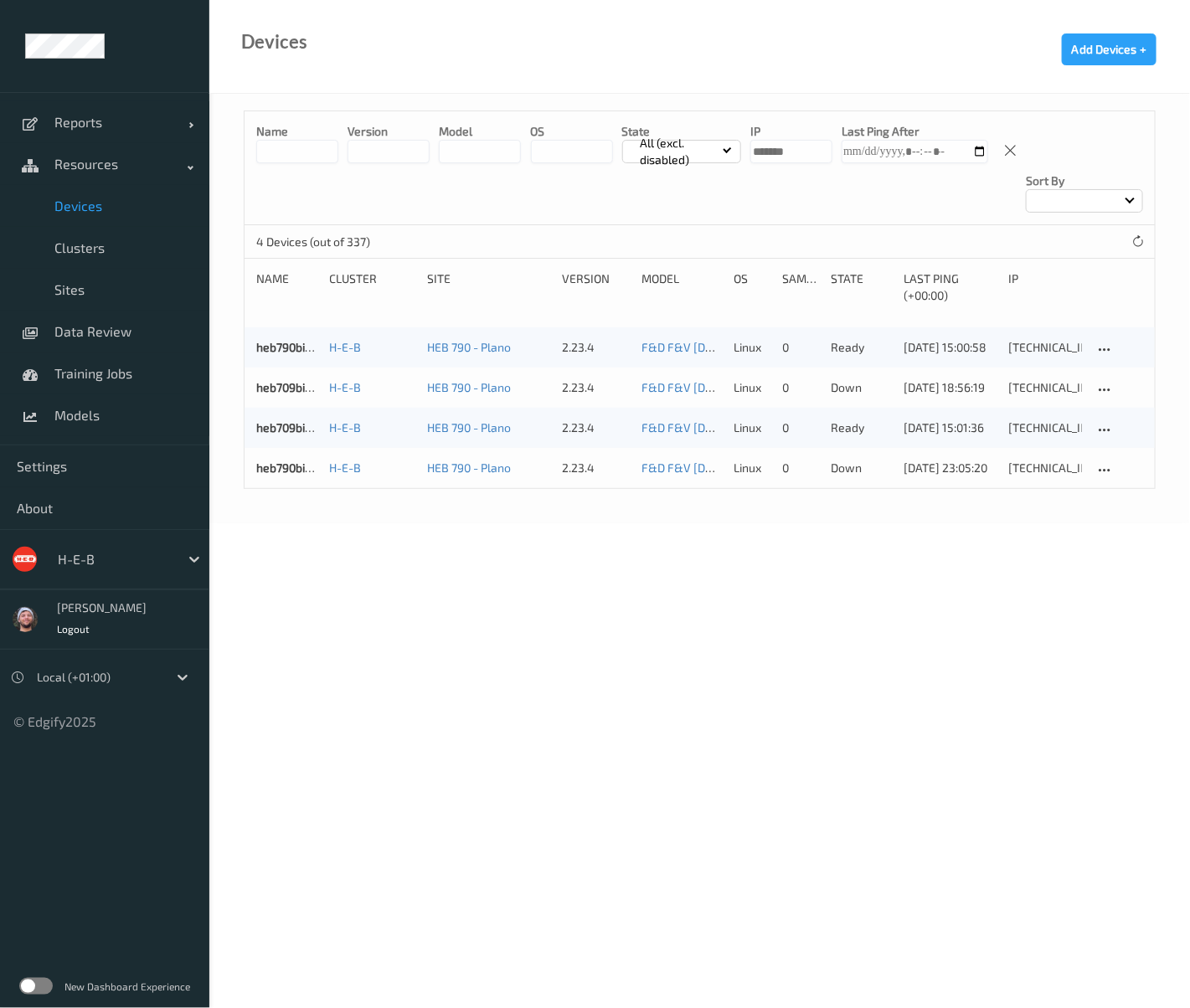
click at [786, 149] on input "string" at bounding box center [791, 151] width 82 height 24
